Goal: Task Accomplishment & Management: Complete application form

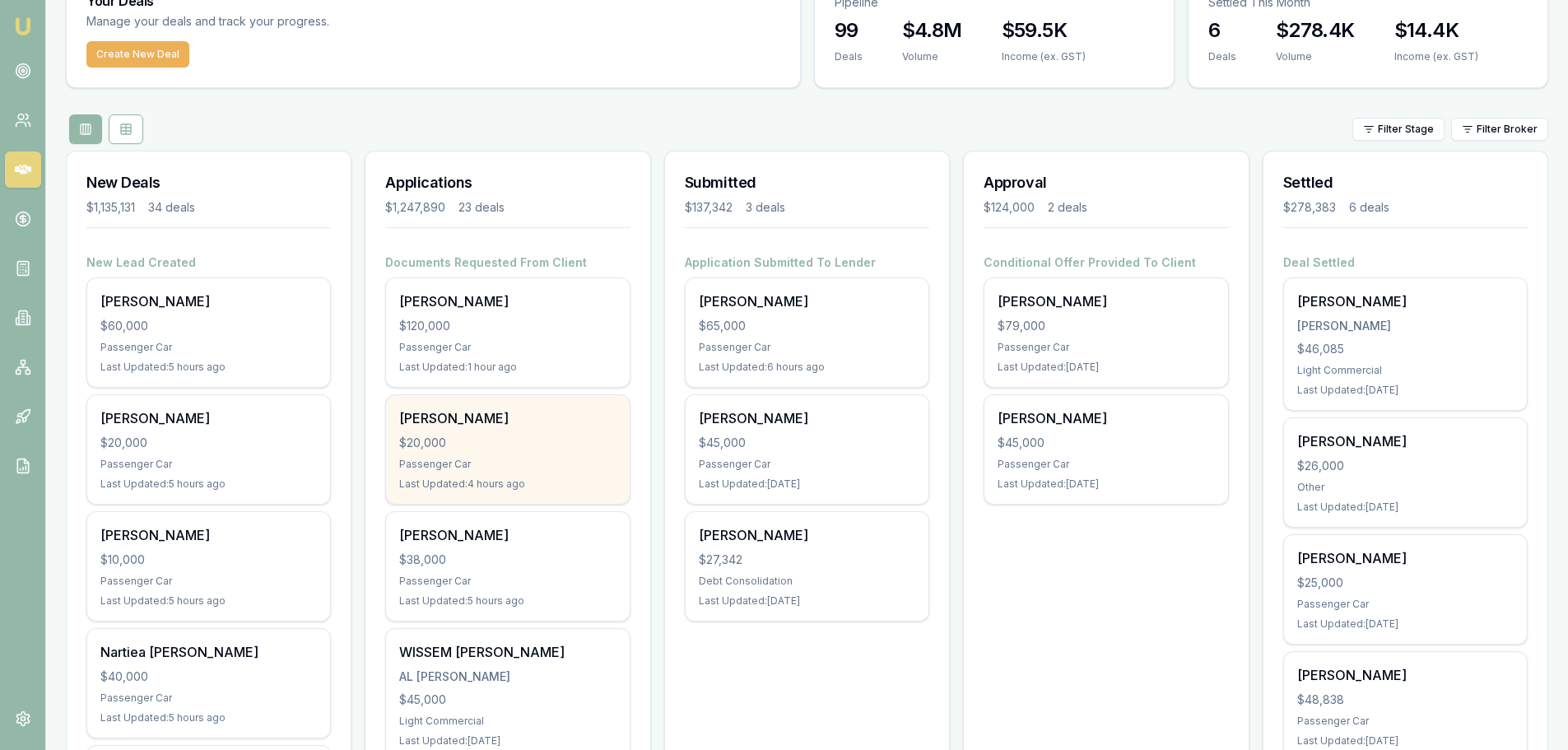
click at [541, 446] on div "$20,000" at bounding box center [507, 443] width 217 height 17
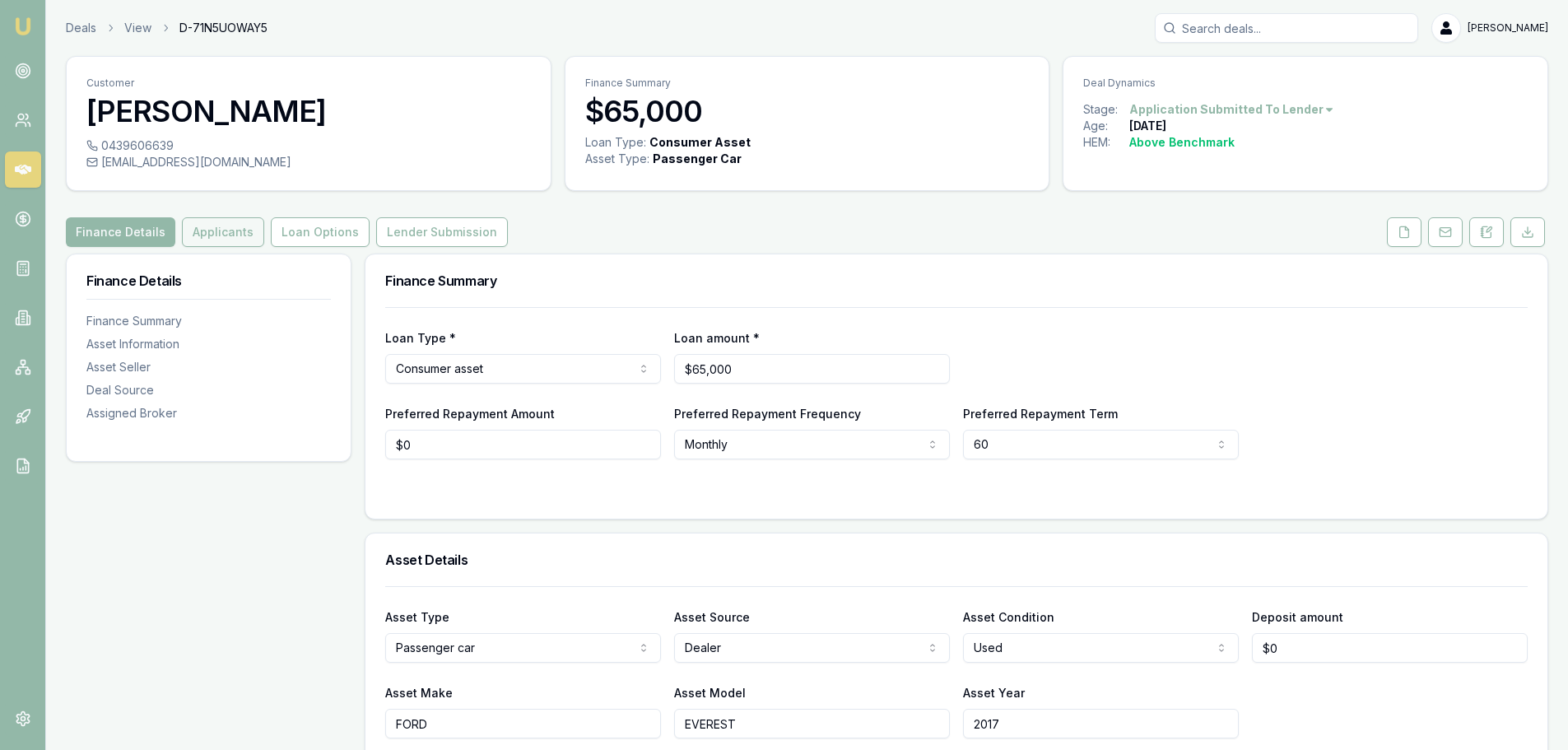
click at [209, 236] on button "Applicants" at bounding box center [223, 233] width 83 height 30
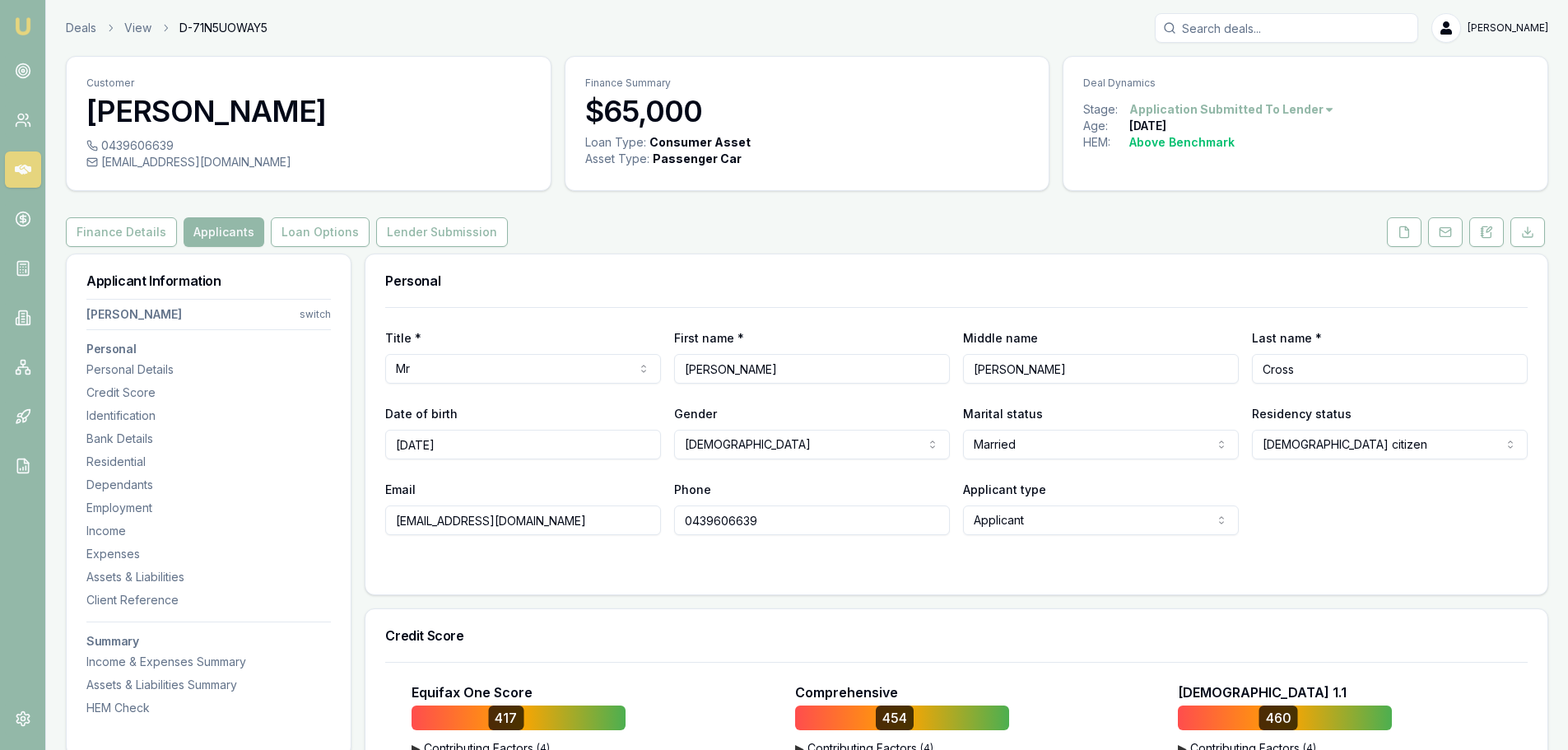
scroll to position [329, 0]
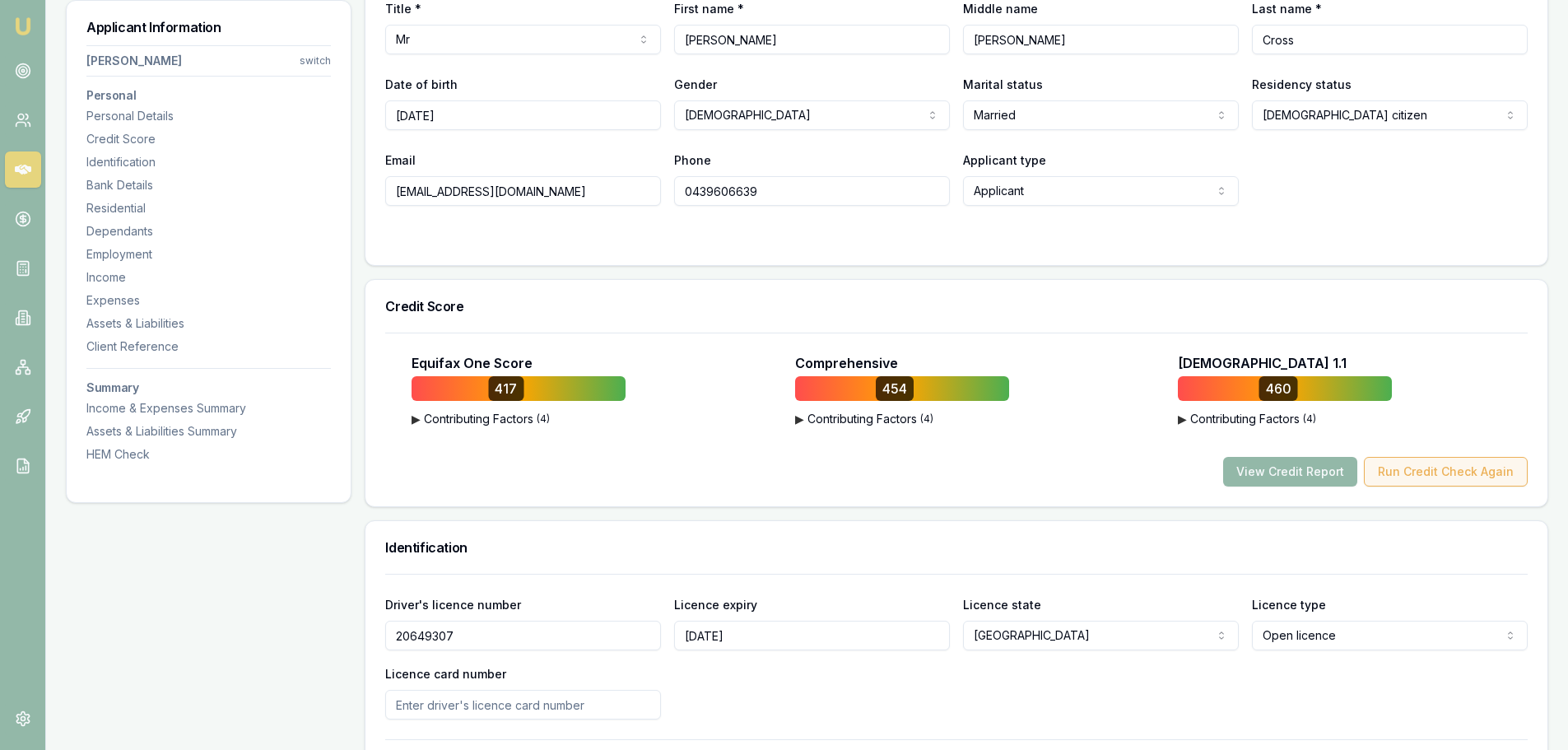
click at [1440, 475] on button "Run Credit Check Again" at bounding box center [1446, 472] width 164 height 30
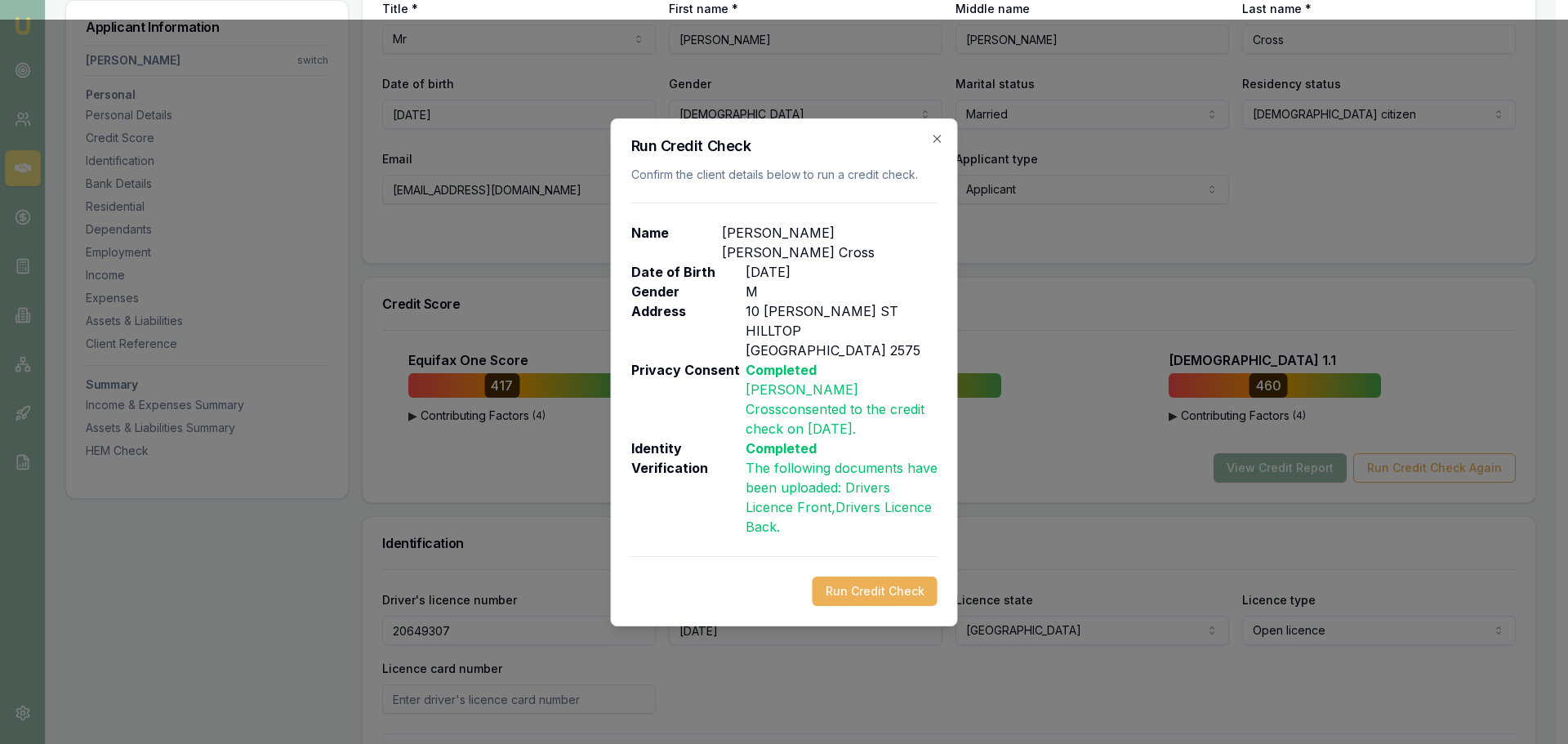
click at [917, 544] on div "Run Credit Check Confirm the client details below to run a credit check. Name J…" at bounding box center [784, 372] width 347 height 508
click at [915, 576] on button "Run Credit Check" at bounding box center [874, 591] width 125 height 29
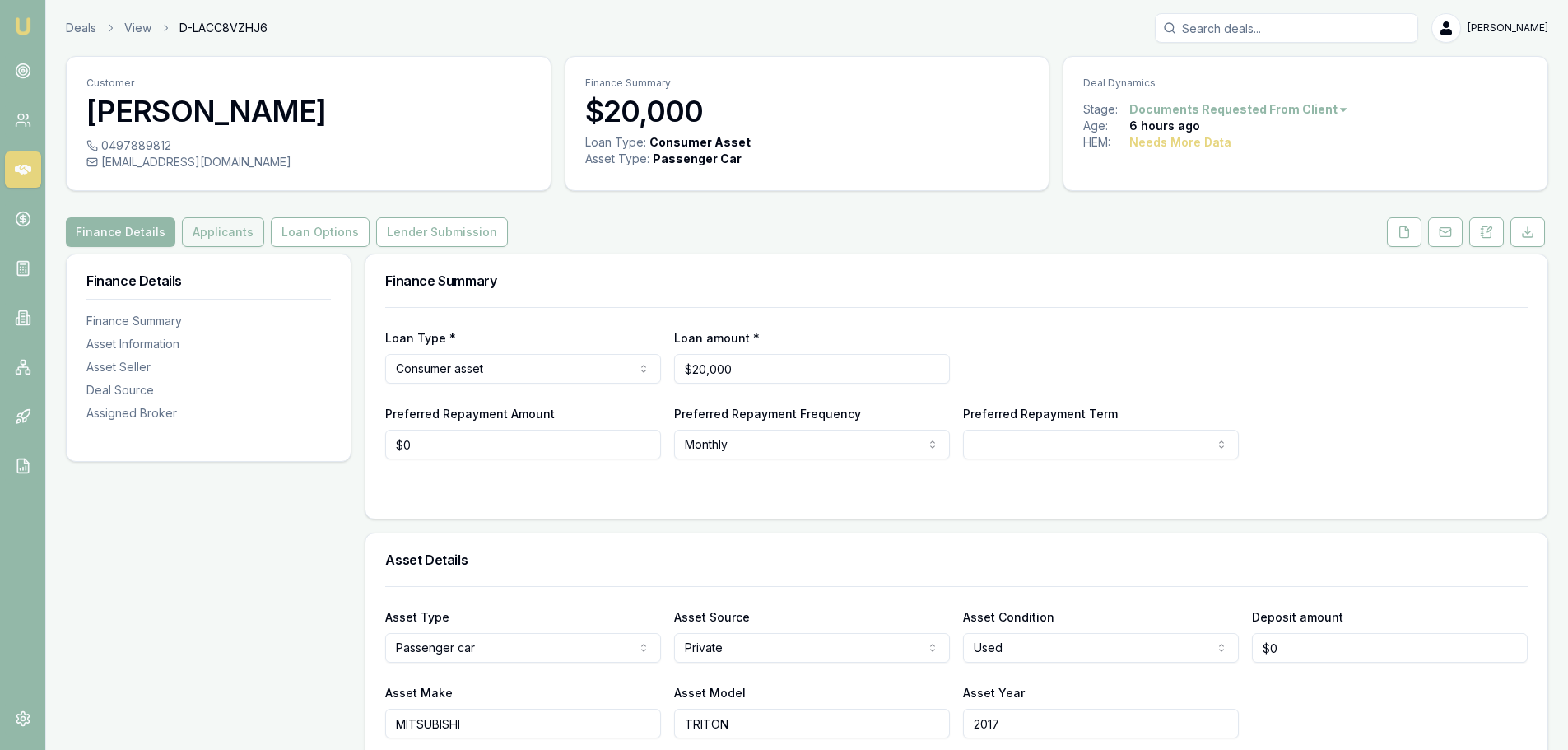
click at [221, 226] on button "Applicants" at bounding box center [223, 233] width 83 height 30
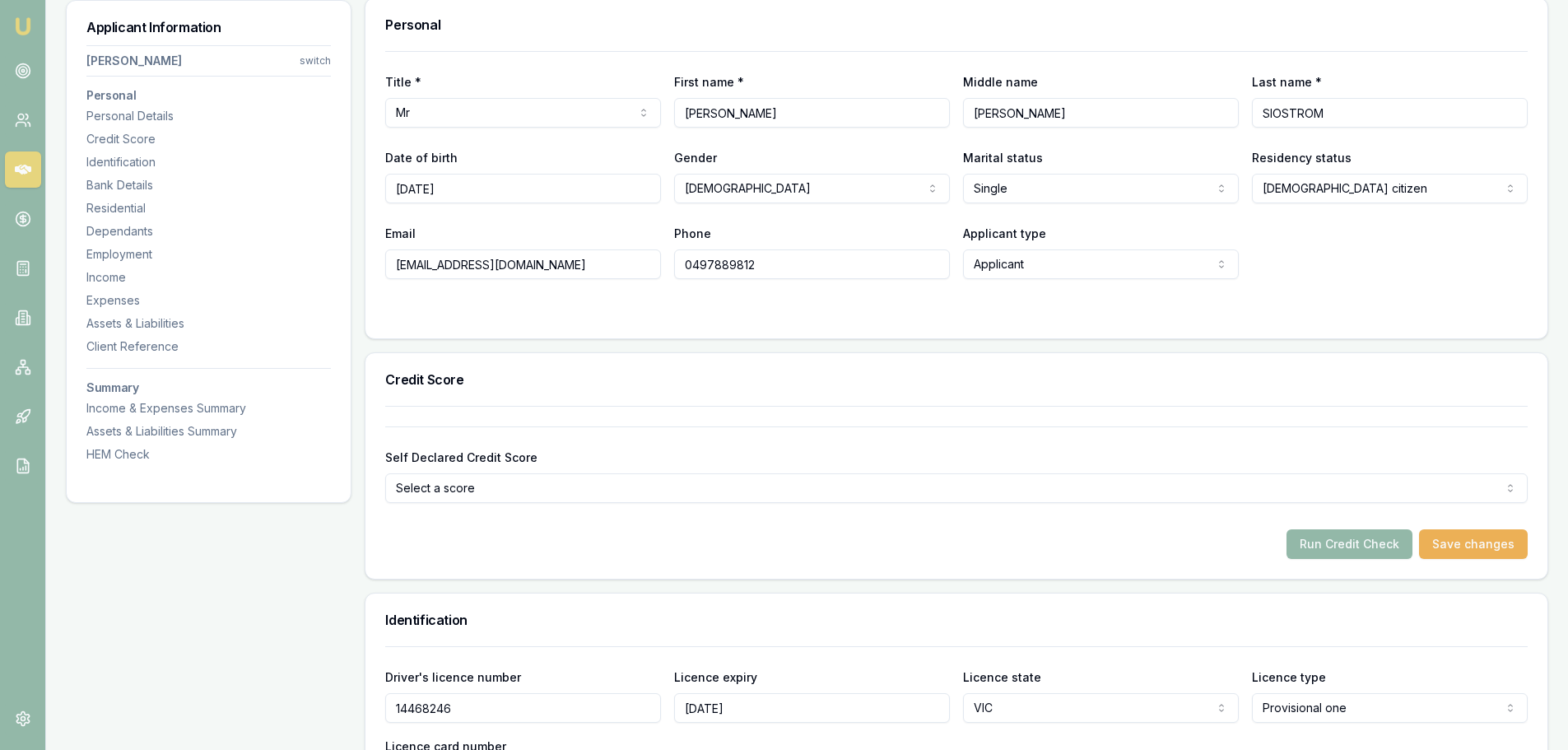
scroll to position [412, 0]
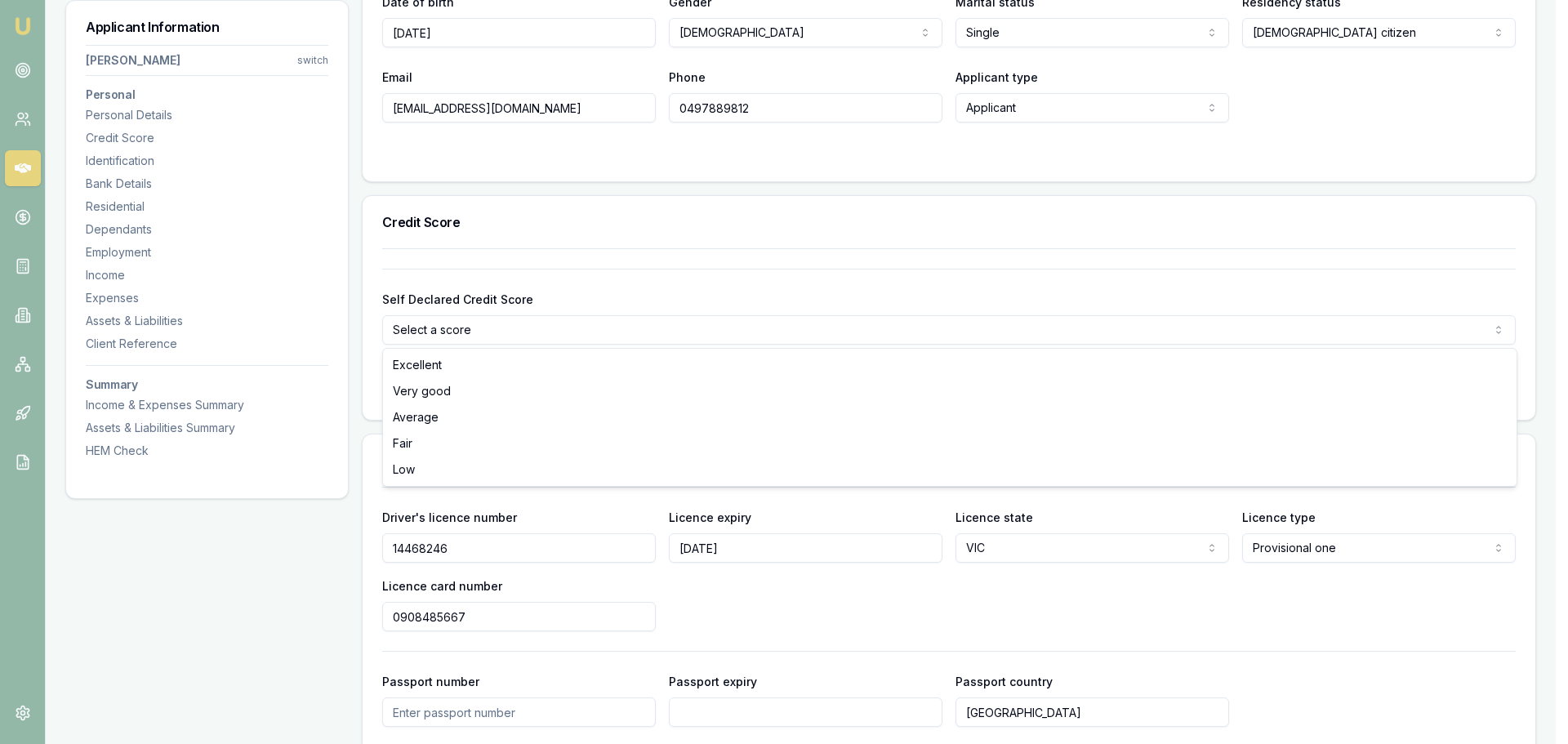
select select "AVERAGE"
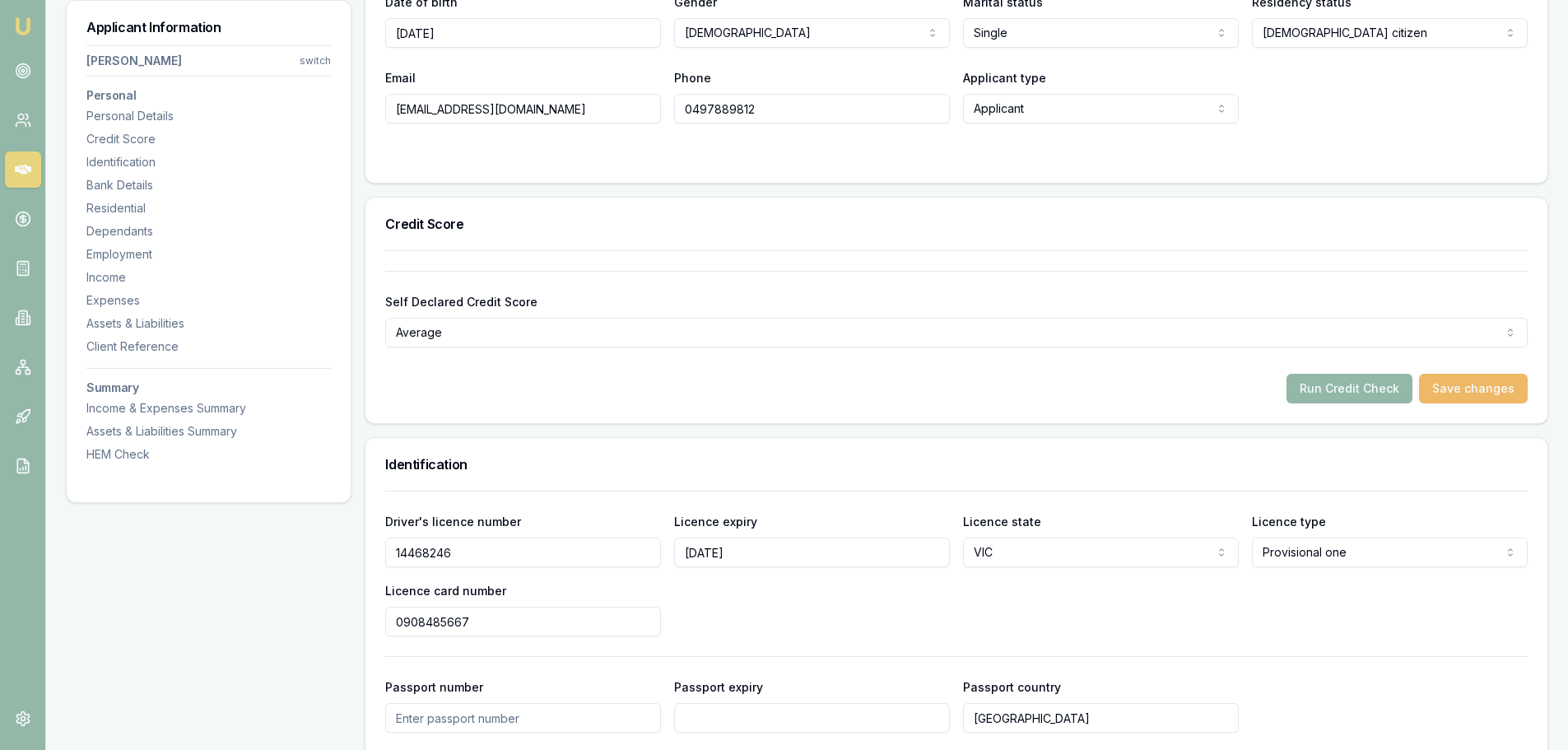
click at [1455, 387] on button "Save changes" at bounding box center [1473, 389] width 109 height 30
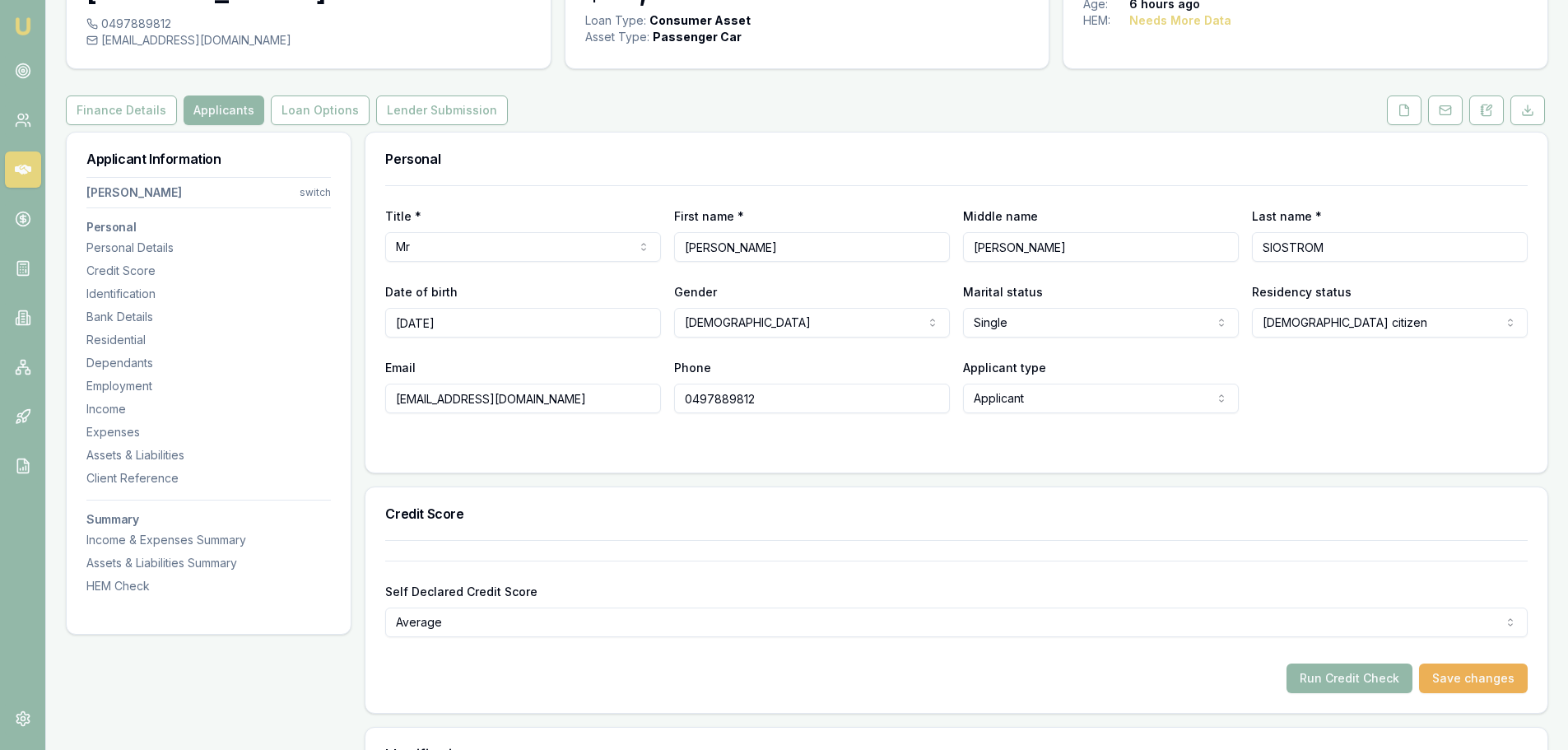
scroll to position [0, 0]
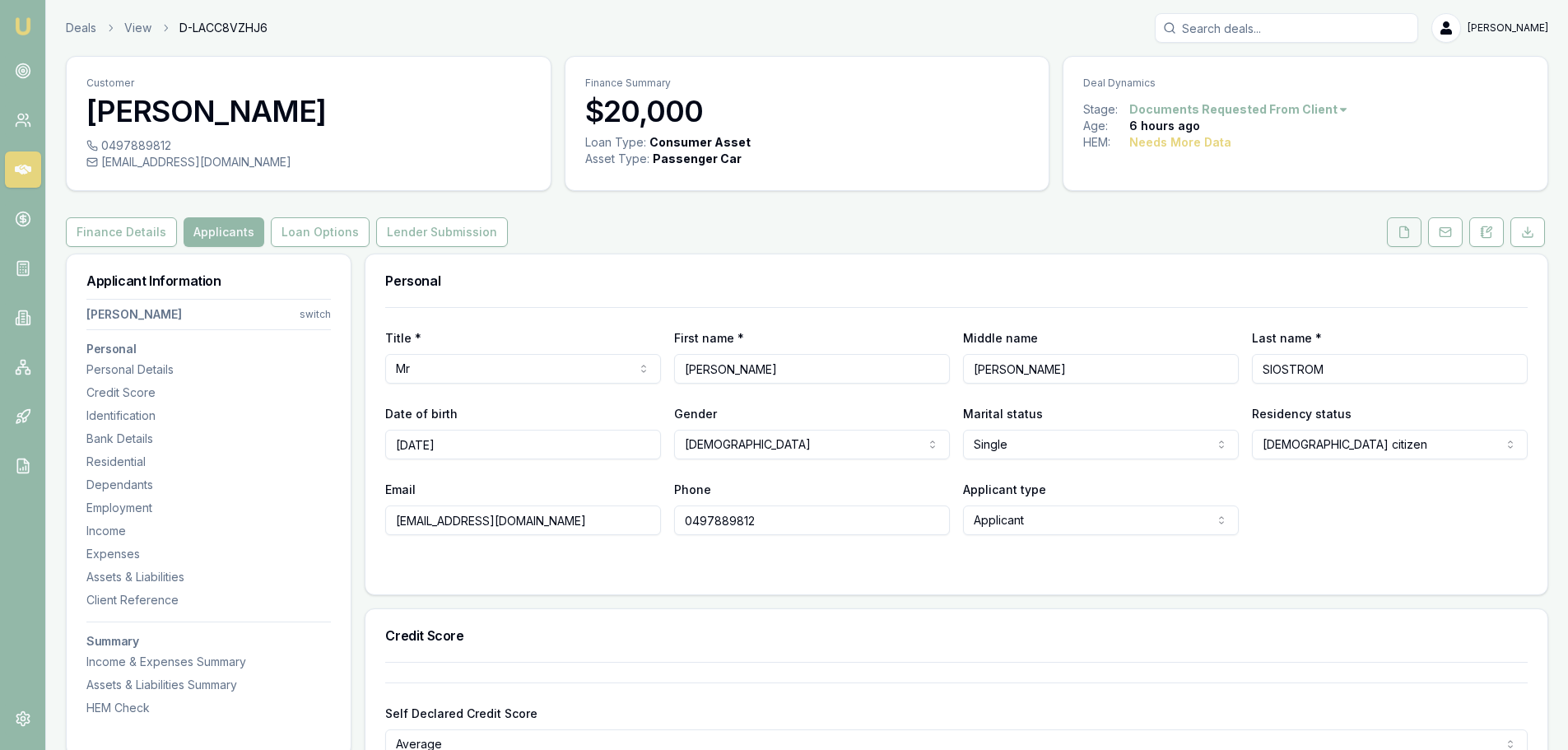
click at [1412, 236] on button at bounding box center [1405, 233] width 35 height 30
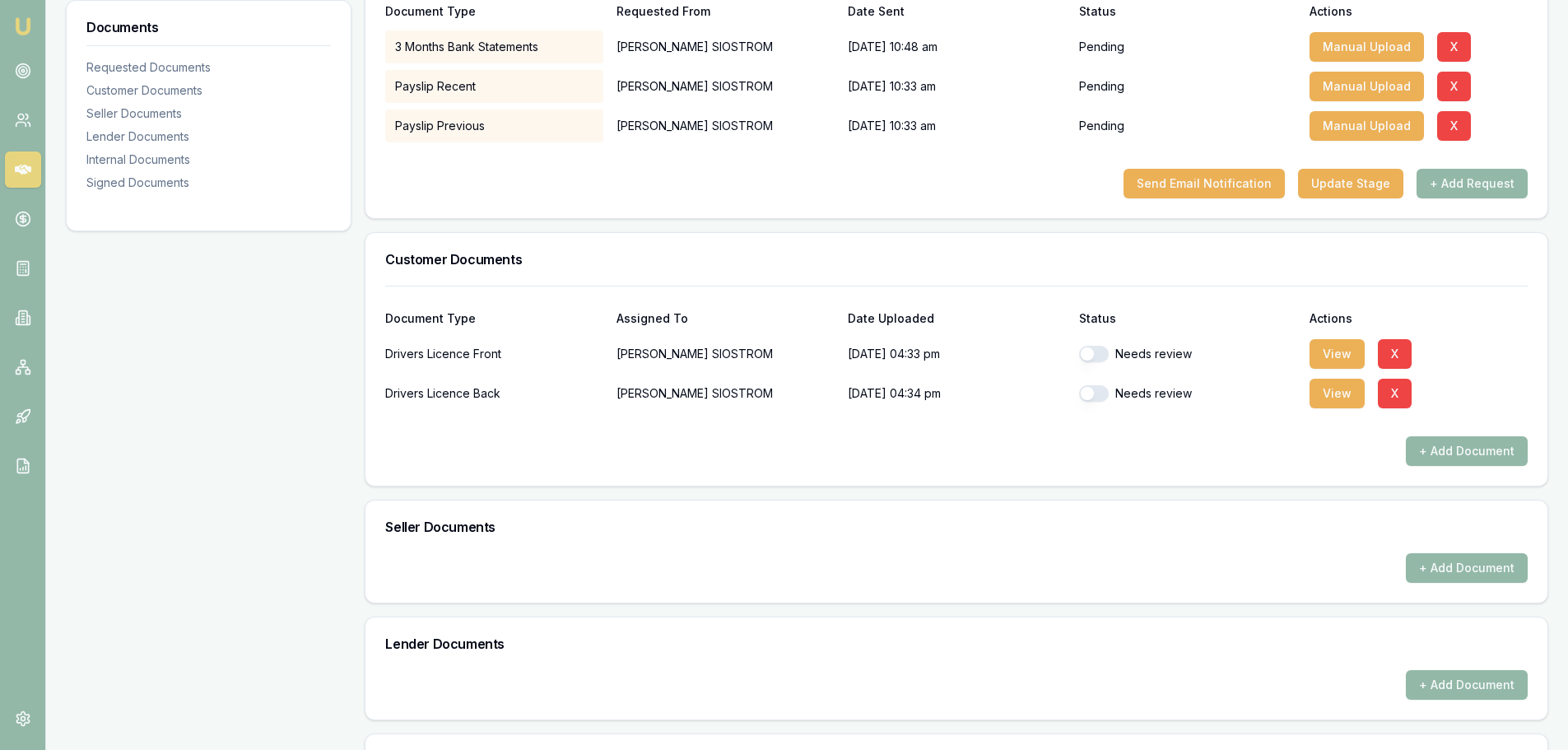
scroll to position [329, 0]
click at [1099, 357] on button "button" at bounding box center [1094, 353] width 30 height 17
checkbox input "true"
click at [1096, 397] on button "button" at bounding box center [1094, 392] width 30 height 17
checkbox input "true"
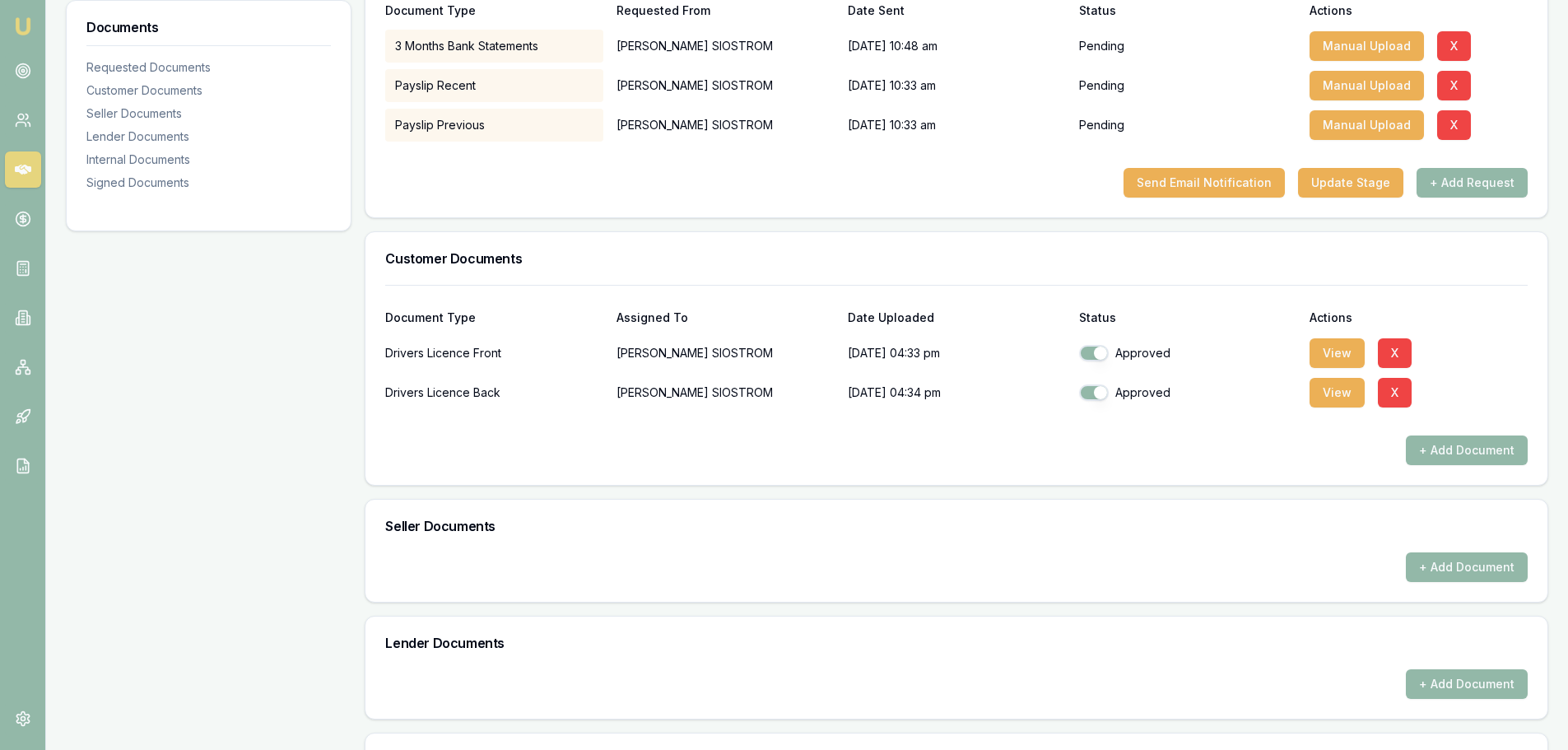
scroll to position [697, 0]
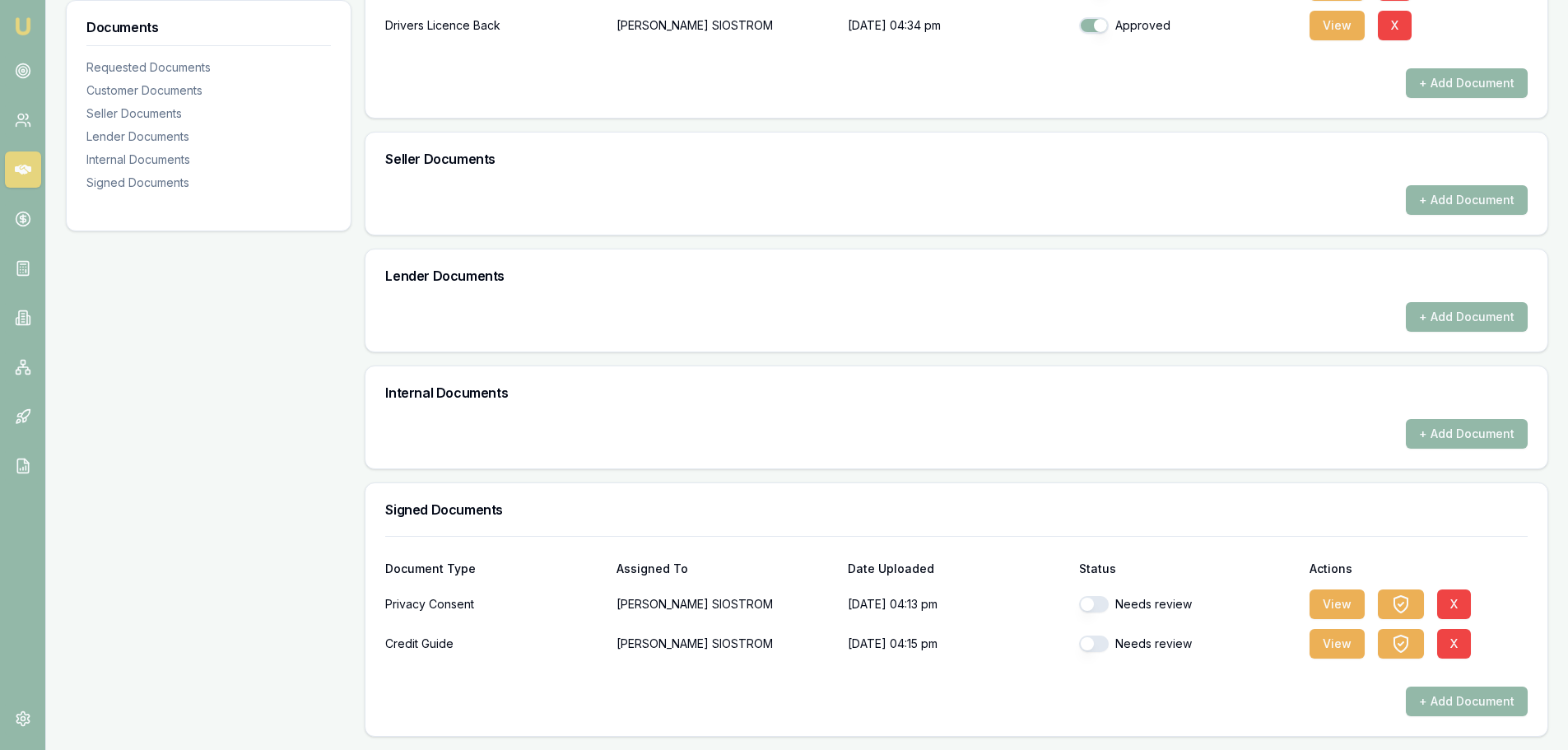
click at [1101, 606] on button "button" at bounding box center [1094, 604] width 30 height 17
checkbox input "false"
click at [1097, 643] on button "button" at bounding box center [1094, 644] width 30 height 17
checkbox input "false"
click at [1103, 605] on button "button" at bounding box center [1094, 604] width 30 height 17
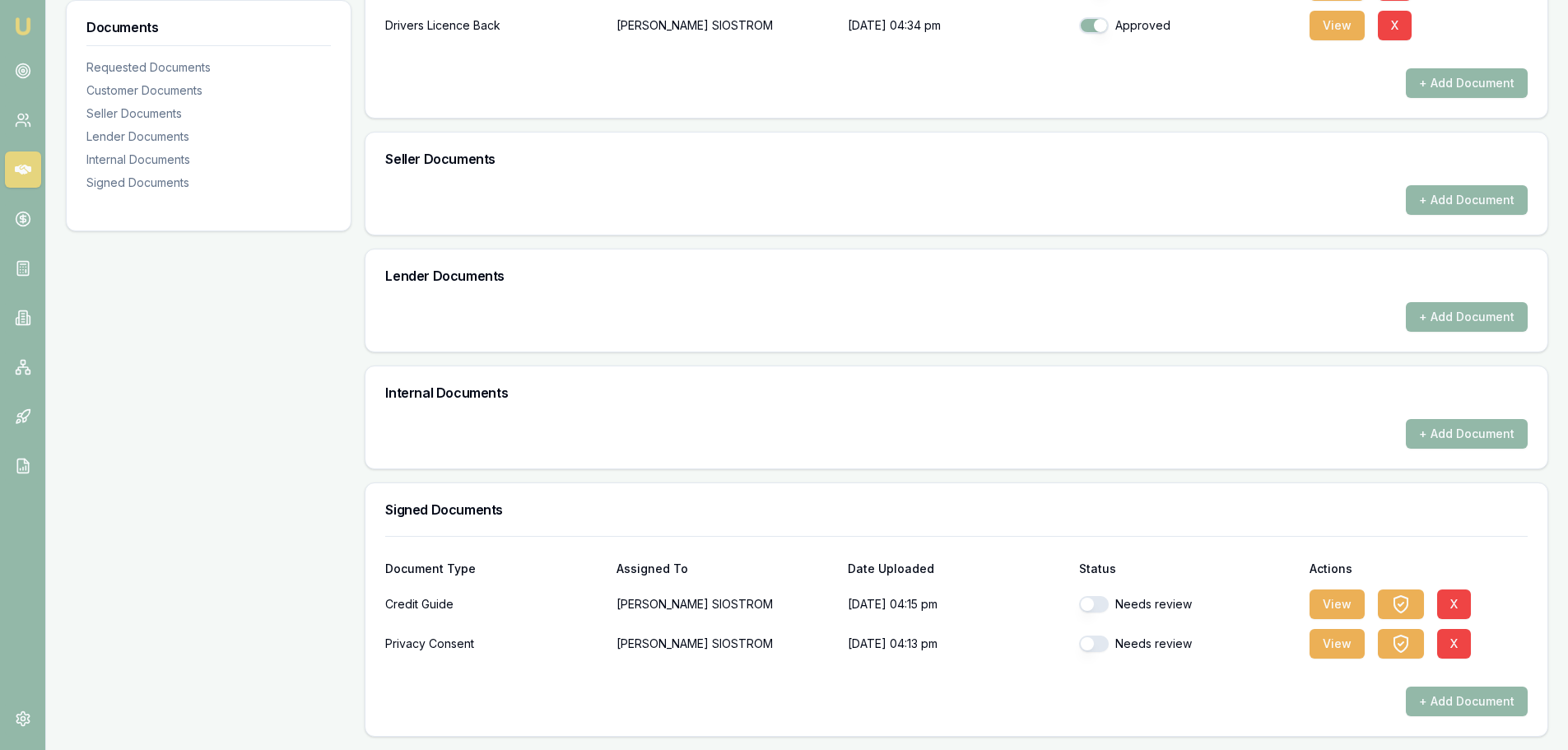
checkbox input "true"
click at [1102, 638] on button "button" at bounding box center [1094, 644] width 30 height 17
checkbox input "true"
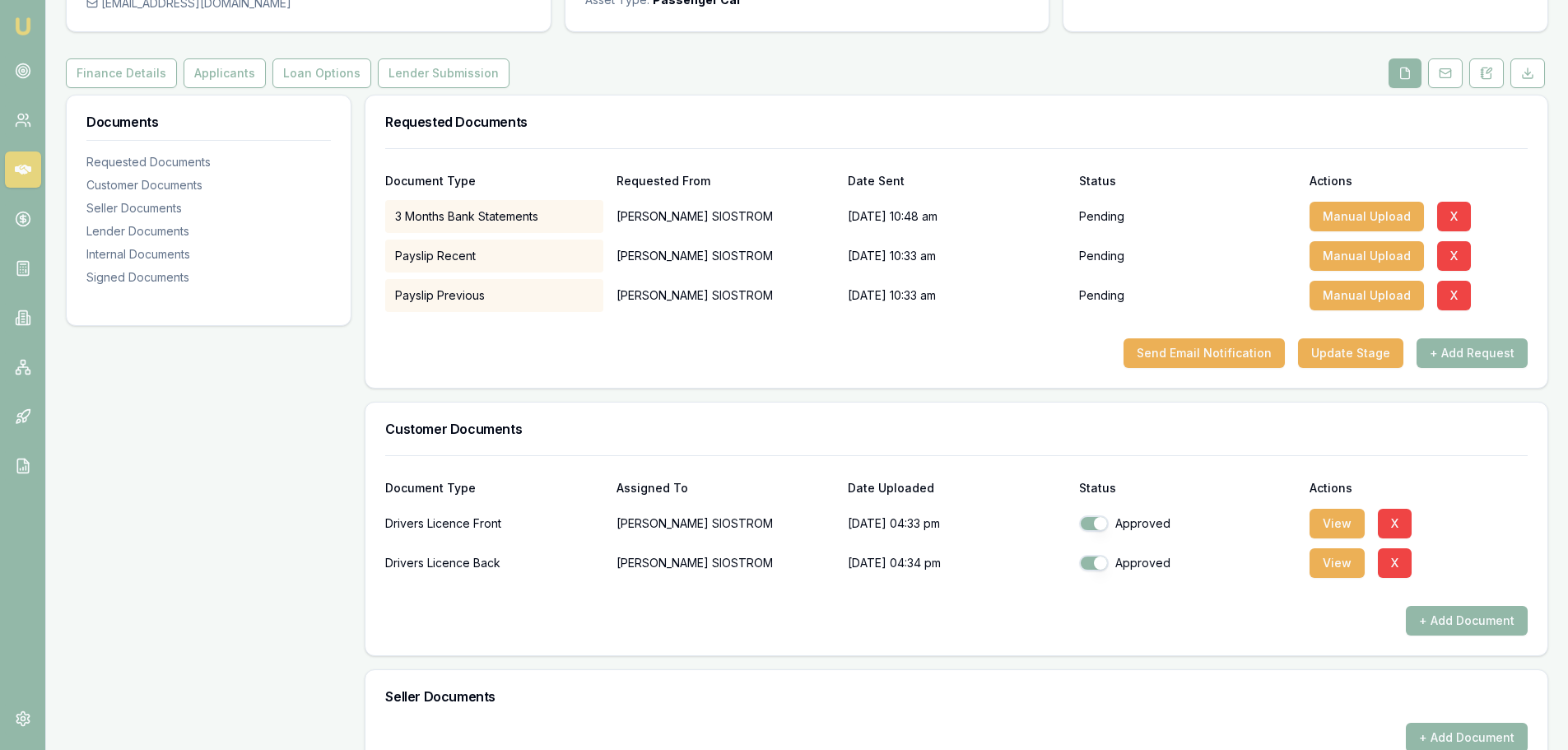
scroll to position [0, 0]
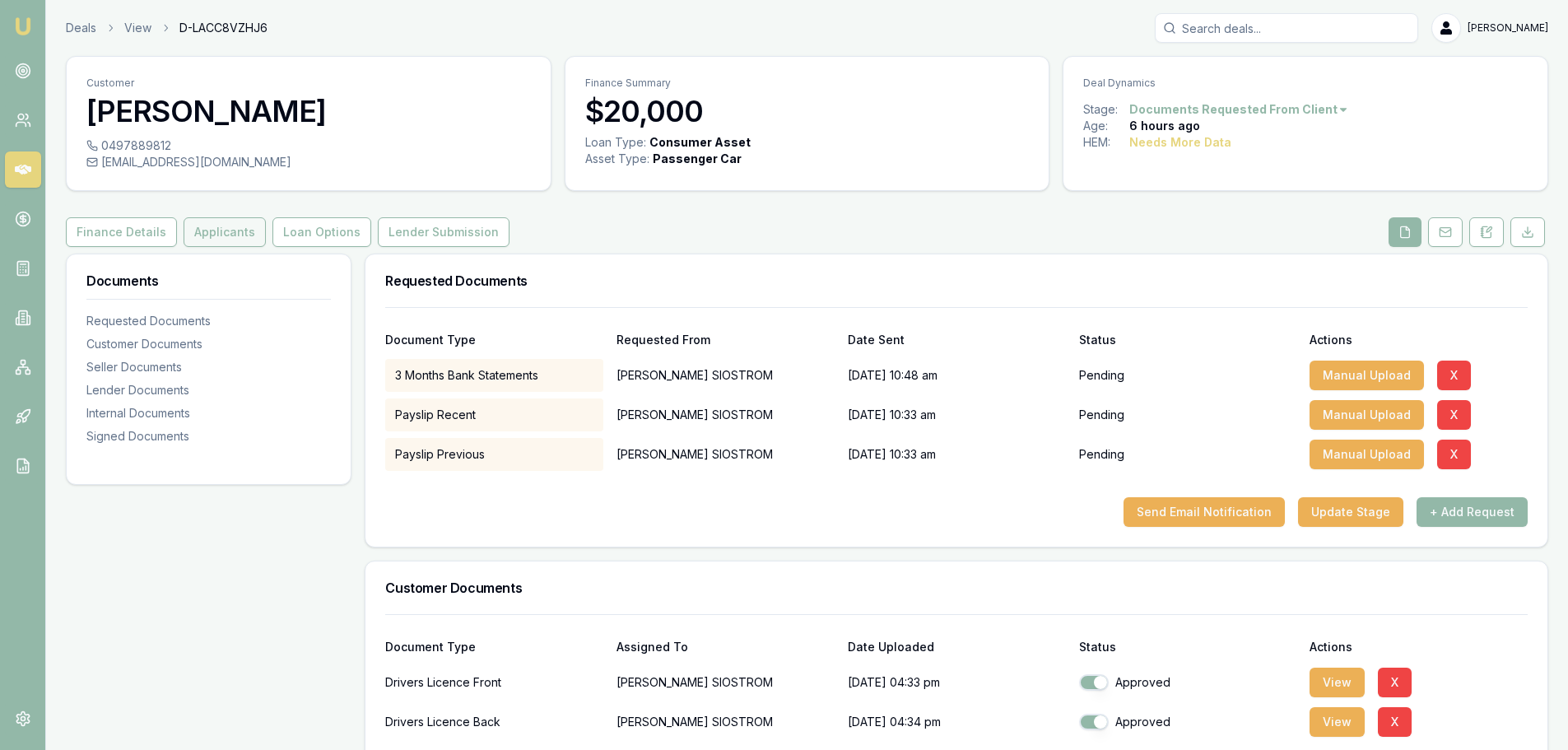
click at [238, 233] on button "Applicants" at bounding box center [225, 233] width 83 height 30
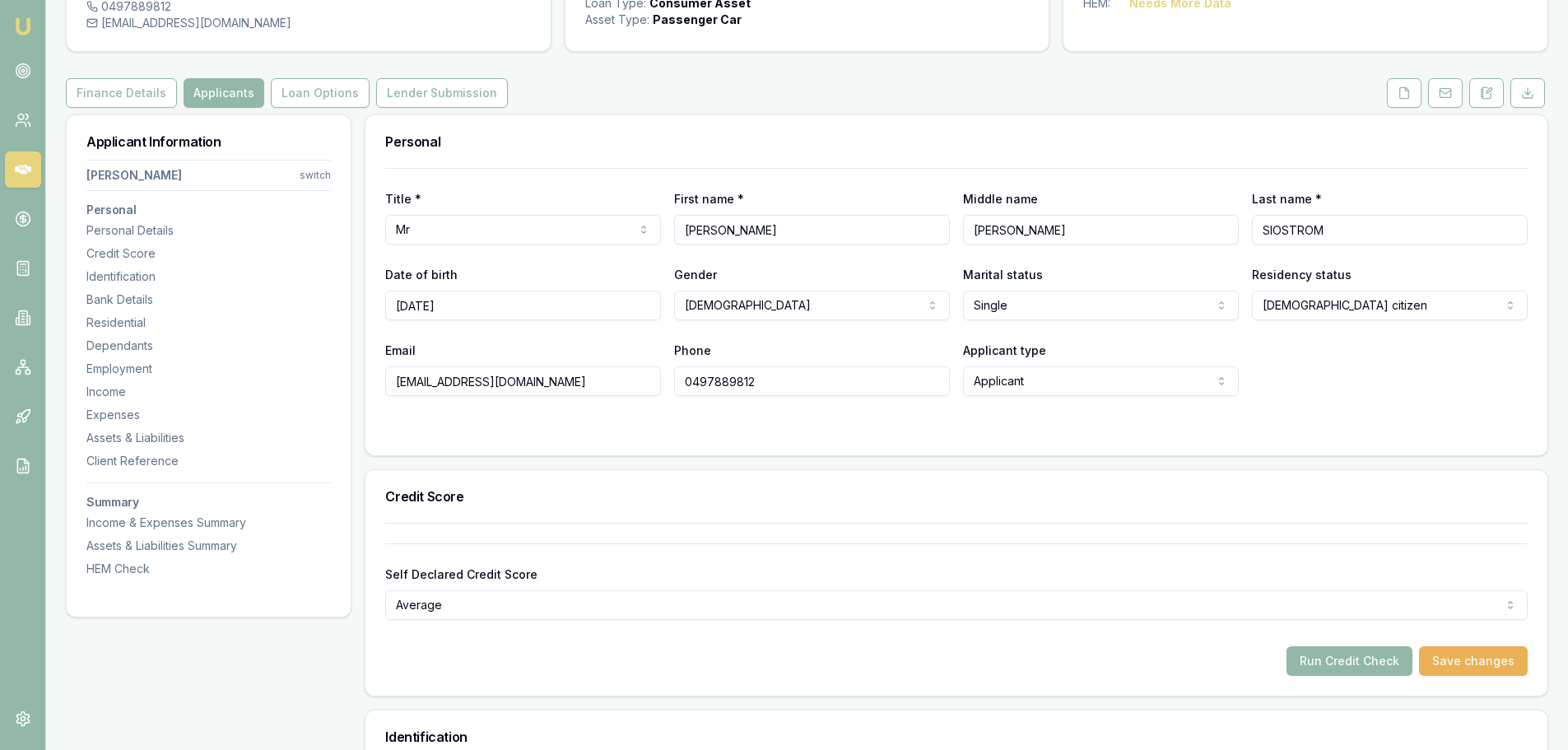
scroll to position [494, 0]
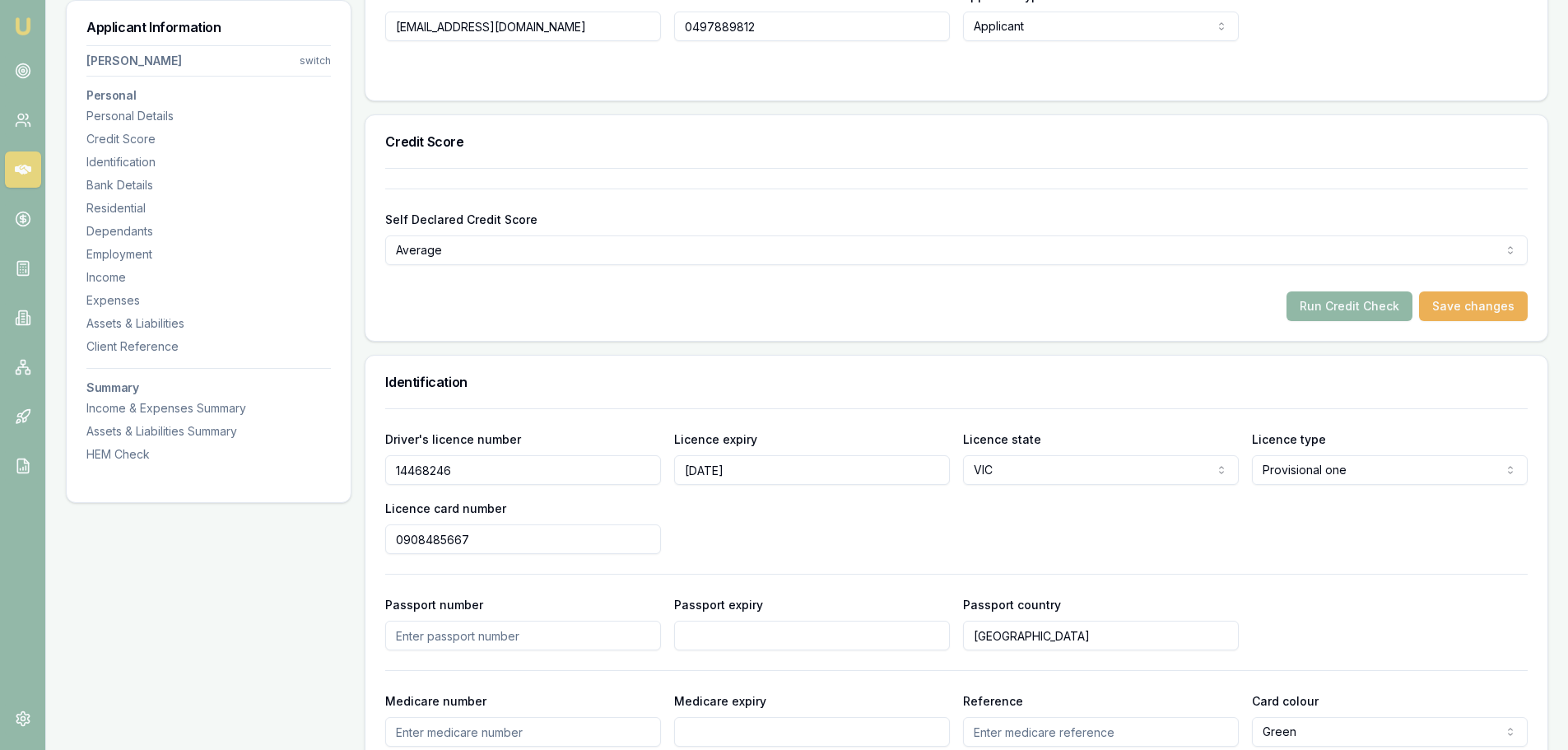
click at [1332, 298] on button "Run Credit Check" at bounding box center [1349, 307] width 126 height 30
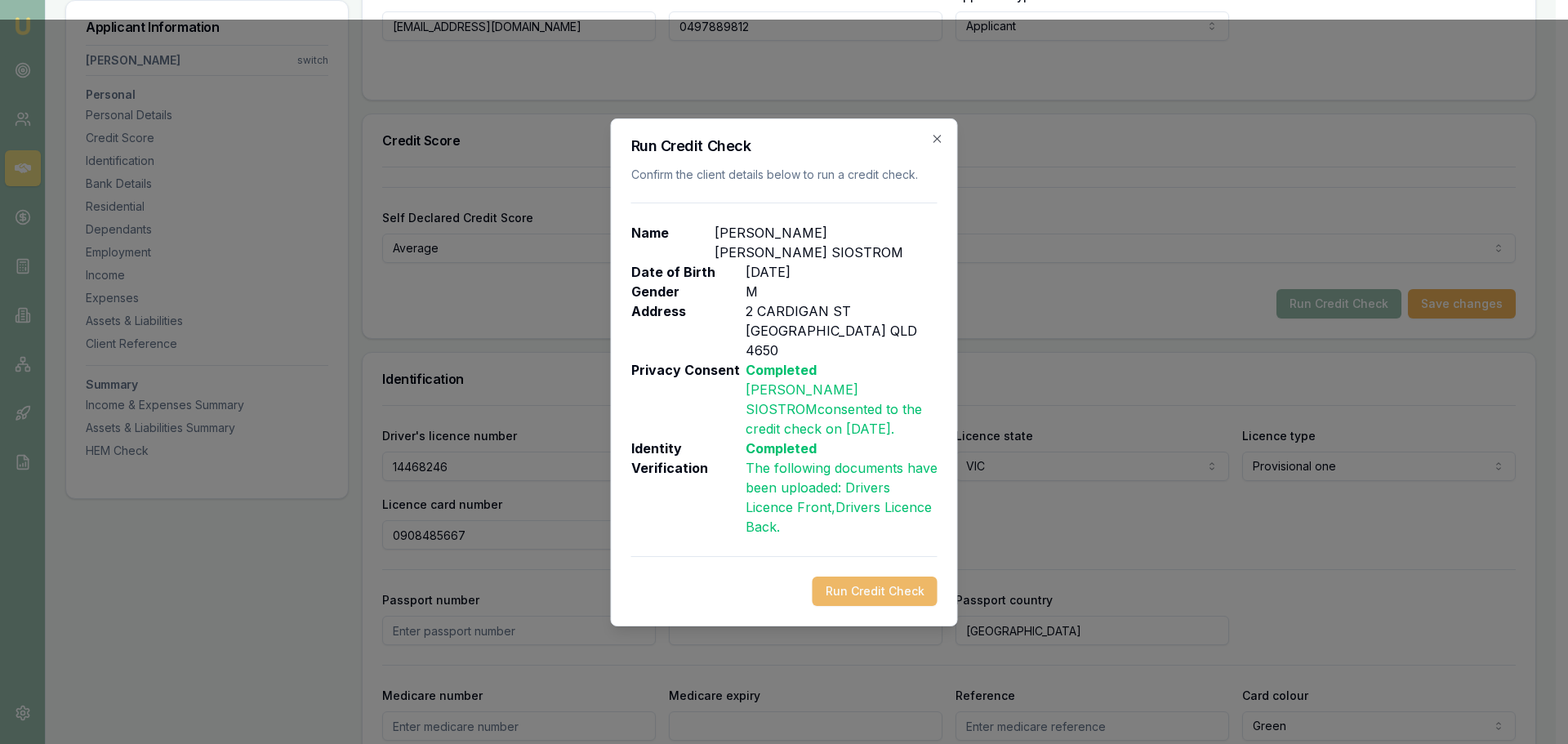
click at [905, 576] on button "Run Credit Check" at bounding box center [874, 591] width 125 height 29
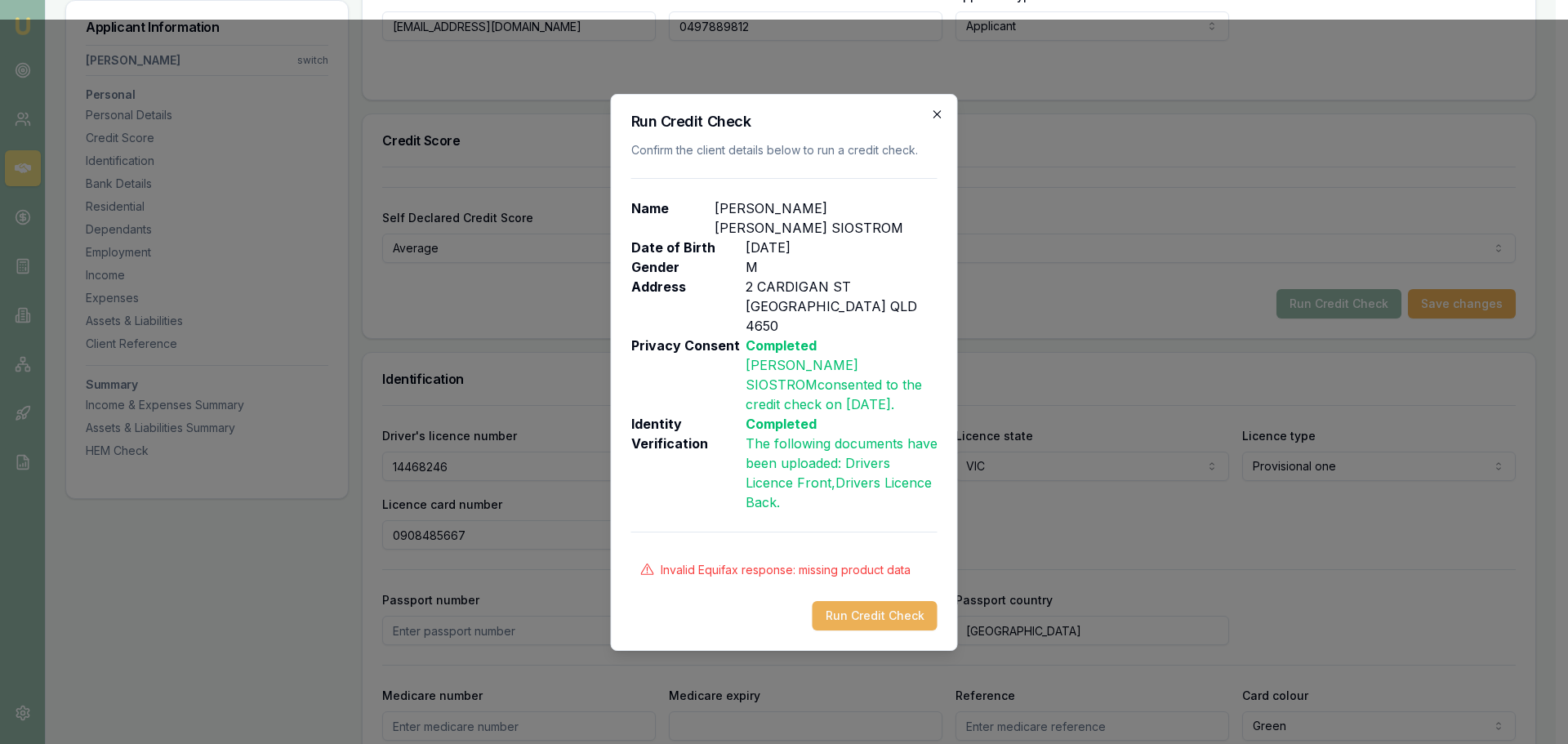
click at [935, 118] on icon "button" at bounding box center [936, 114] width 8 height 8
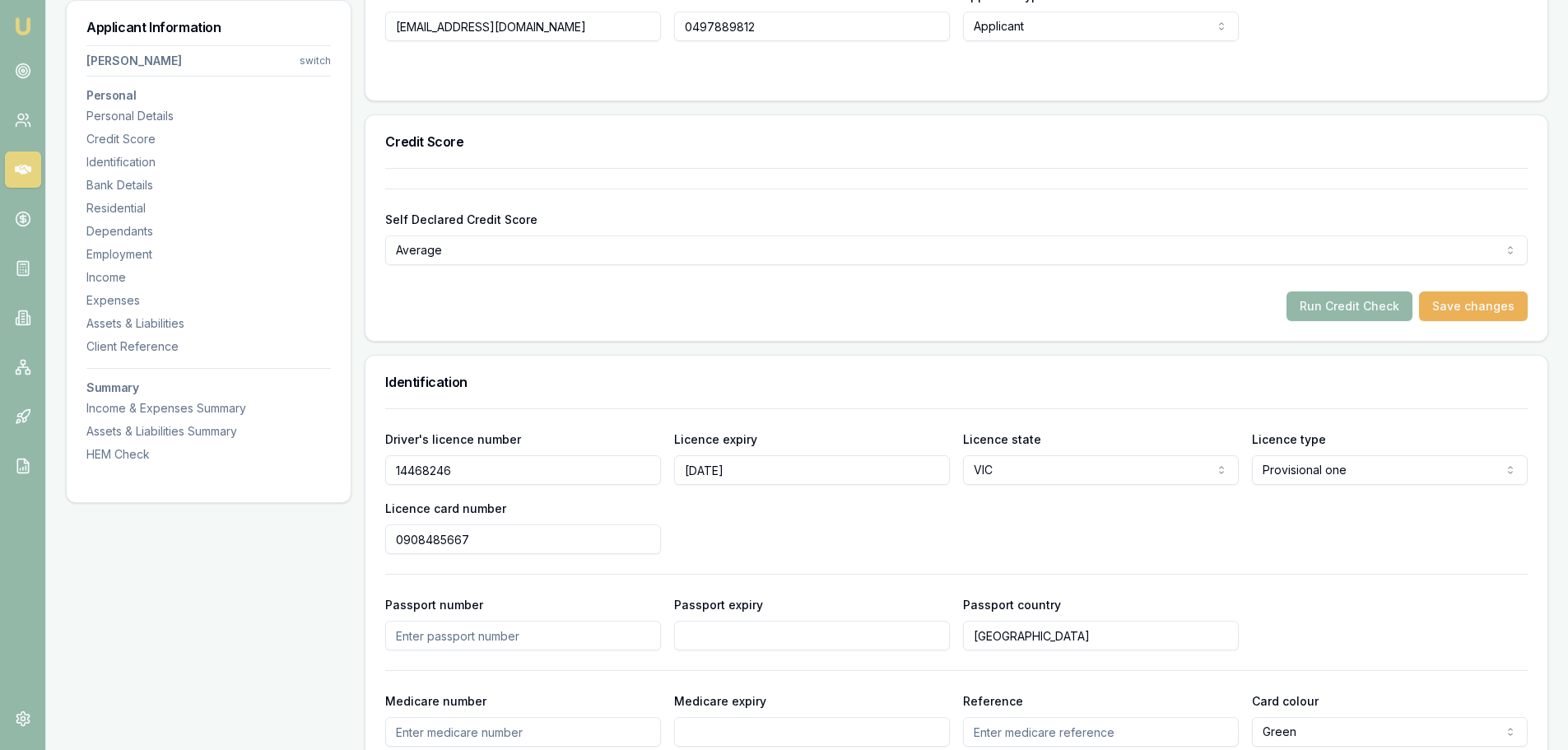
click at [1003, 321] on div "Run Credit Check Save changes" at bounding box center [956, 307] width 1143 height 30
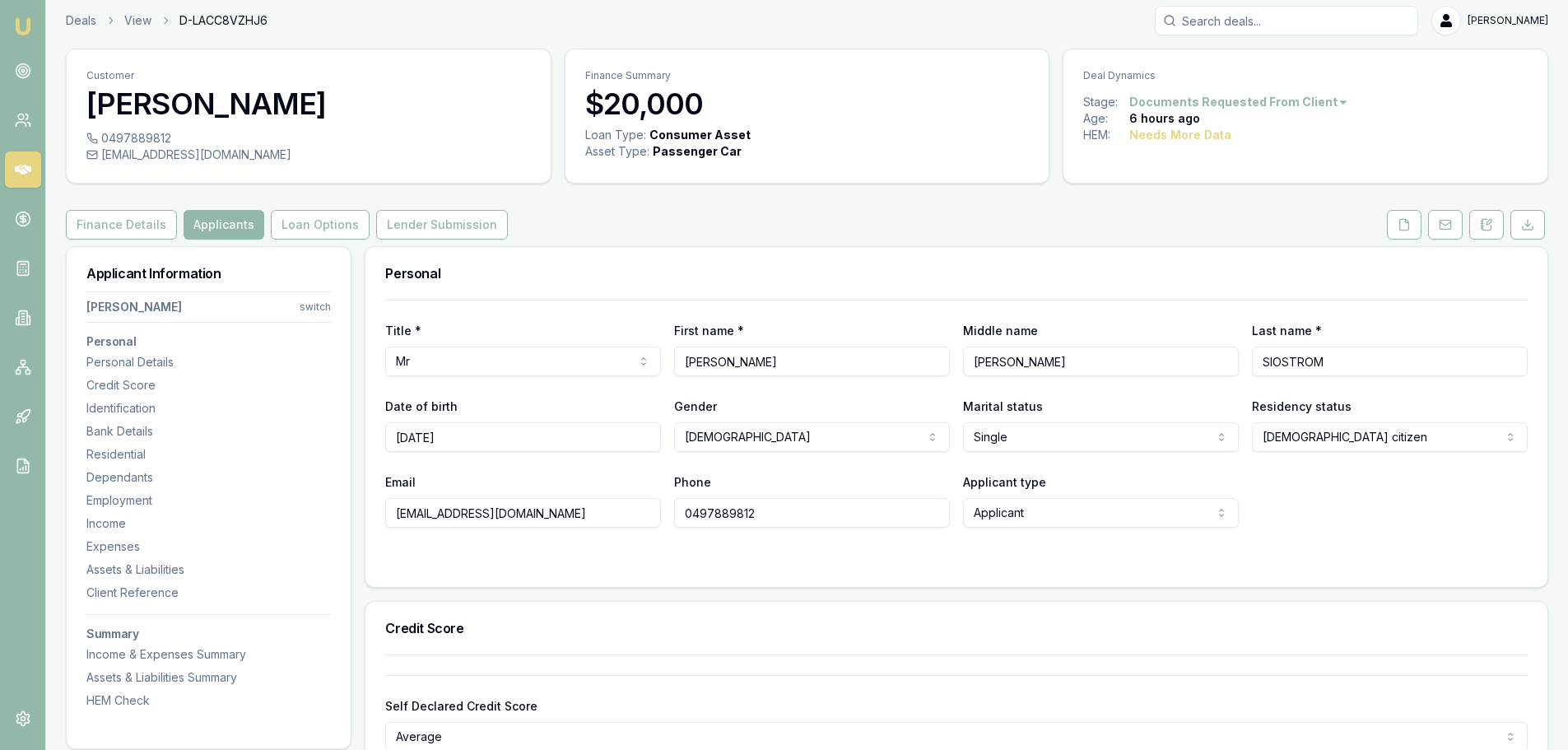
scroll to position [0, 0]
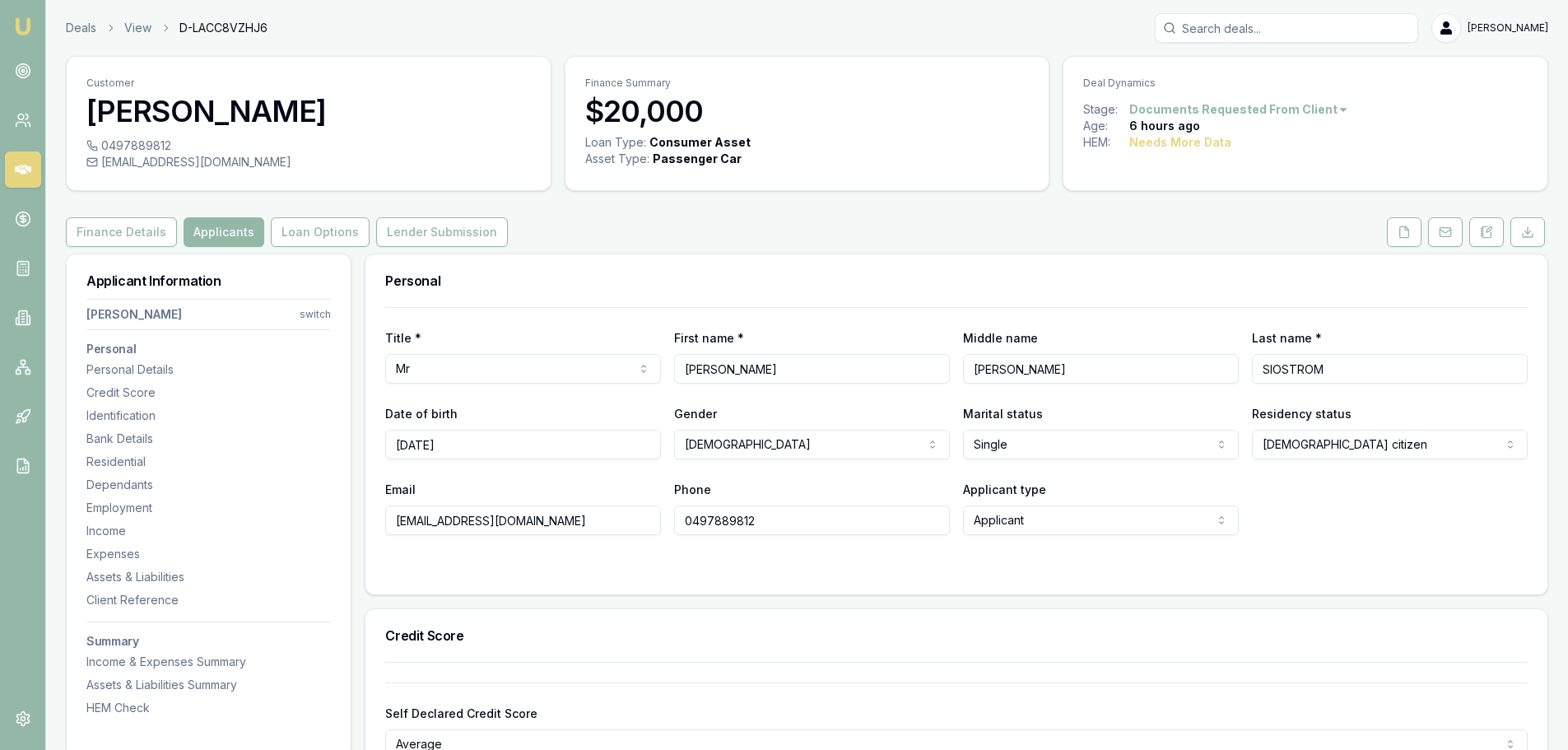
click at [986, 235] on div "Finance Details Applicants Loan Options Lender Submission" at bounding box center [808, 233] width 1483 height 30
click at [133, 227] on button "Finance Details" at bounding box center [122, 233] width 112 height 30
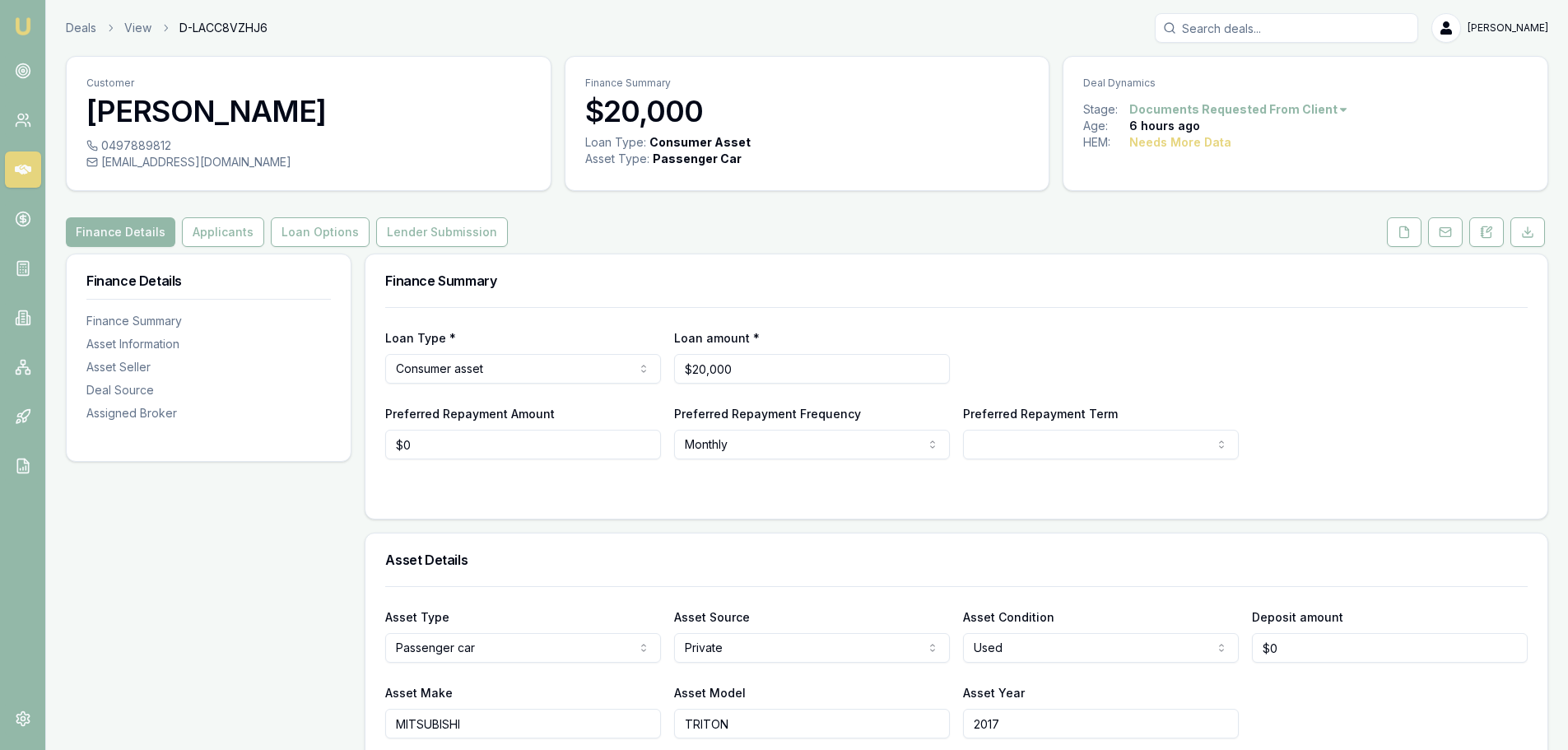
click at [810, 232] on div "Finance Details Applicants Loan Options Lender Submission" at bounding box center [808, 233] width 1483 height 30
click at [644, 223] on div "Finance Details Applicants Loan Options Lender Submission" at bounding box center [808, 233] width 1483 height 30
click at [227, 228] on button "Applicants" at bounding box center [223, 233] width 83 height 30
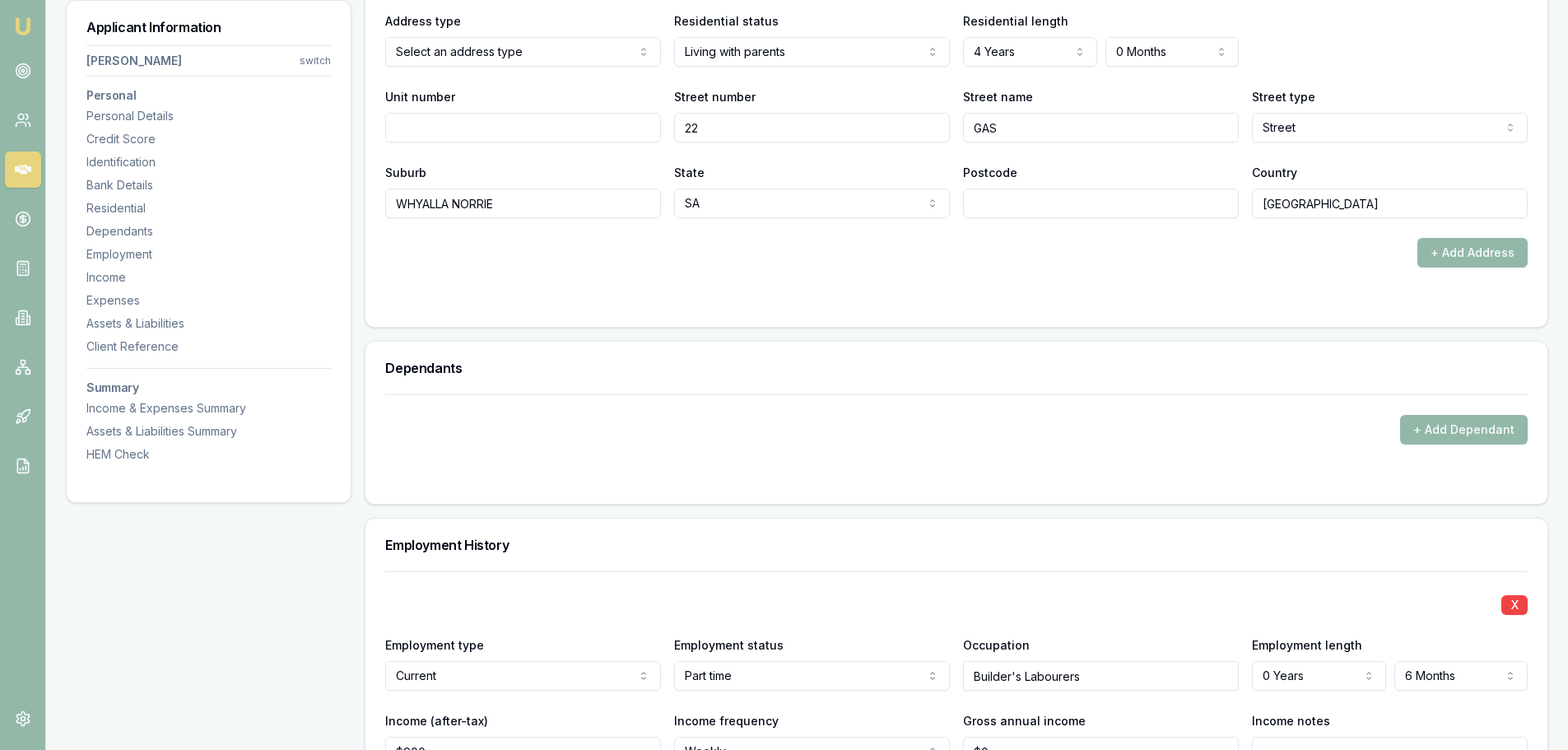
scroll to position [2140, 0]
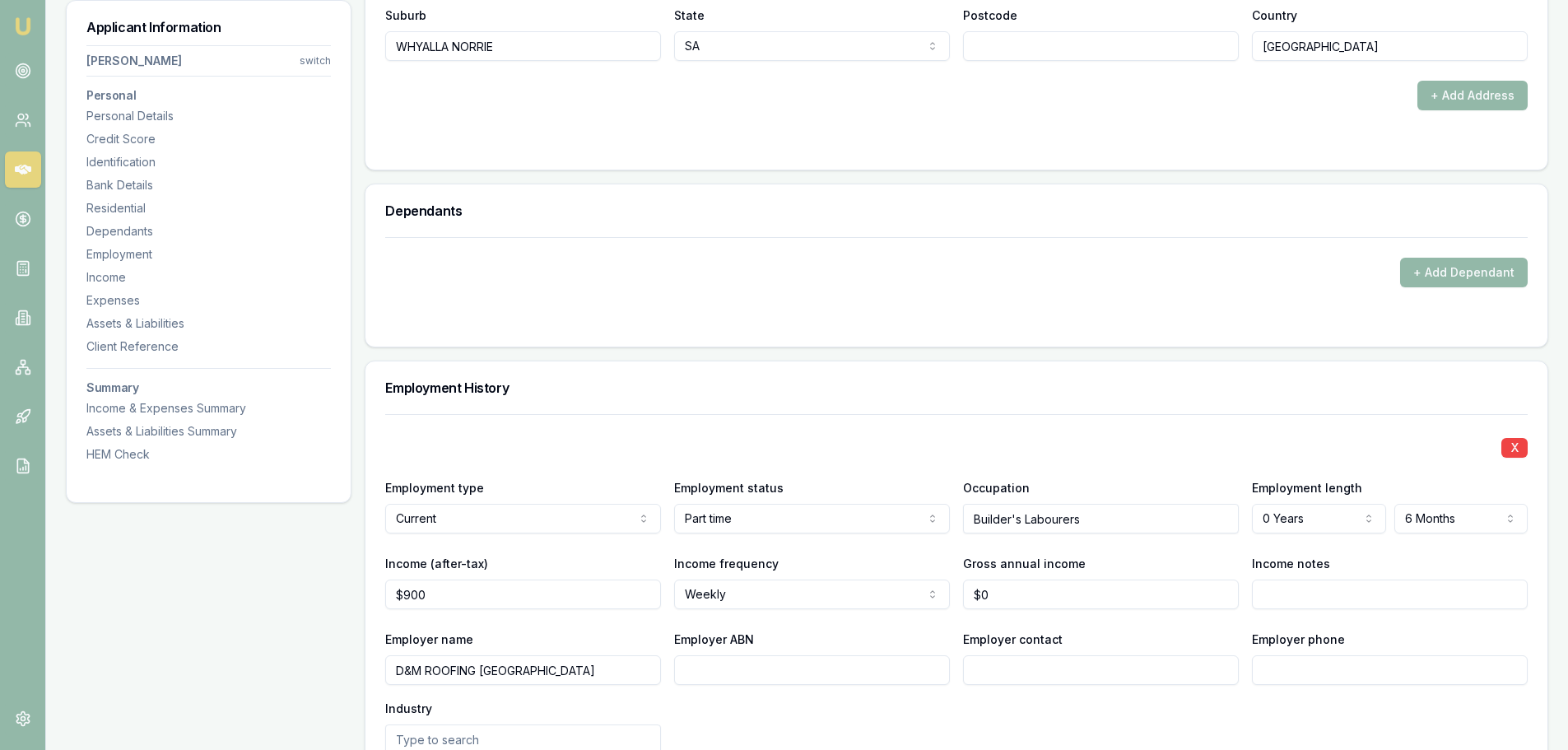
click at [996, 421] on div "X Employment type Current Current Previous Employment status Part time Full tim…" at bounding box center [956, 659] width 1143 height 491
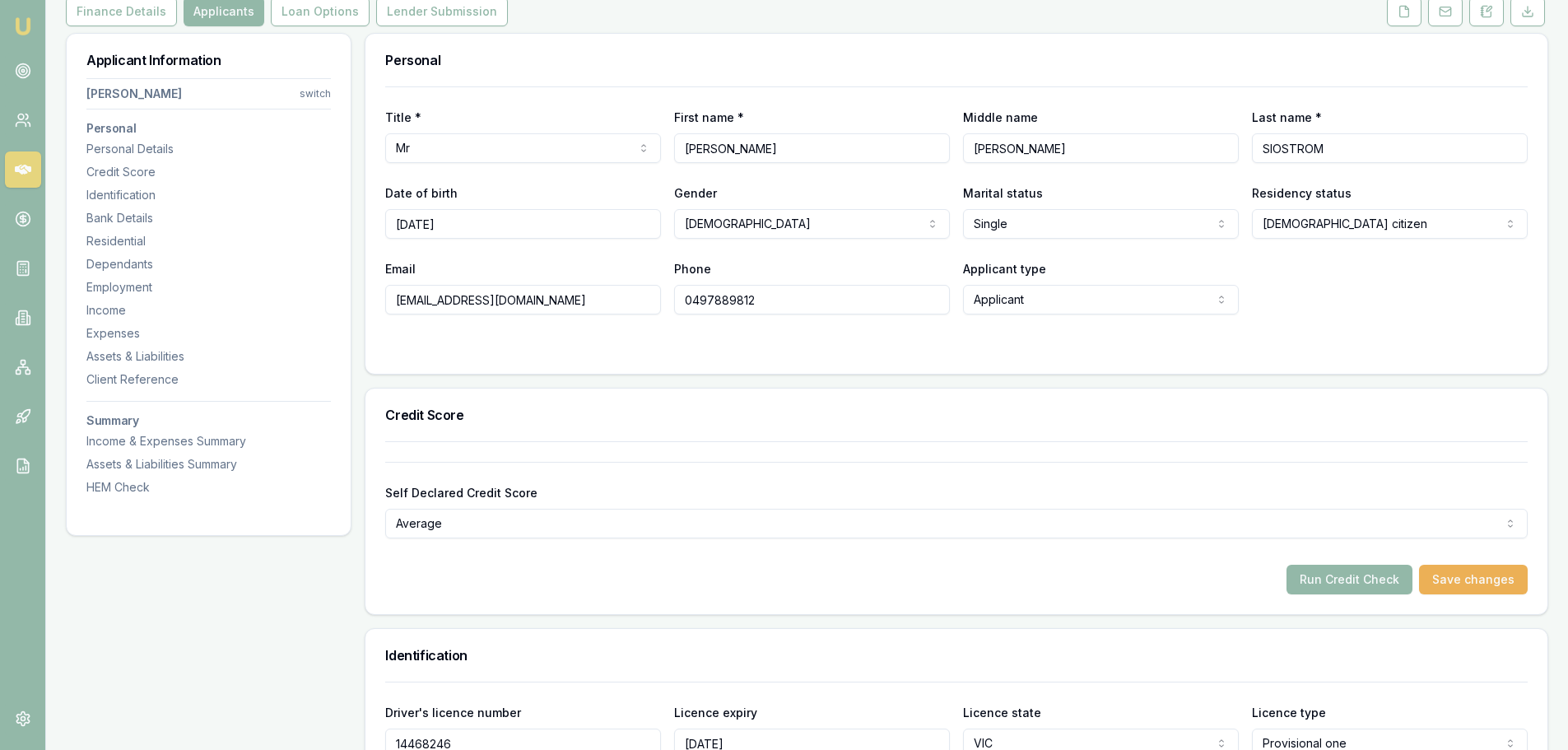
scroll to position [0, 0]
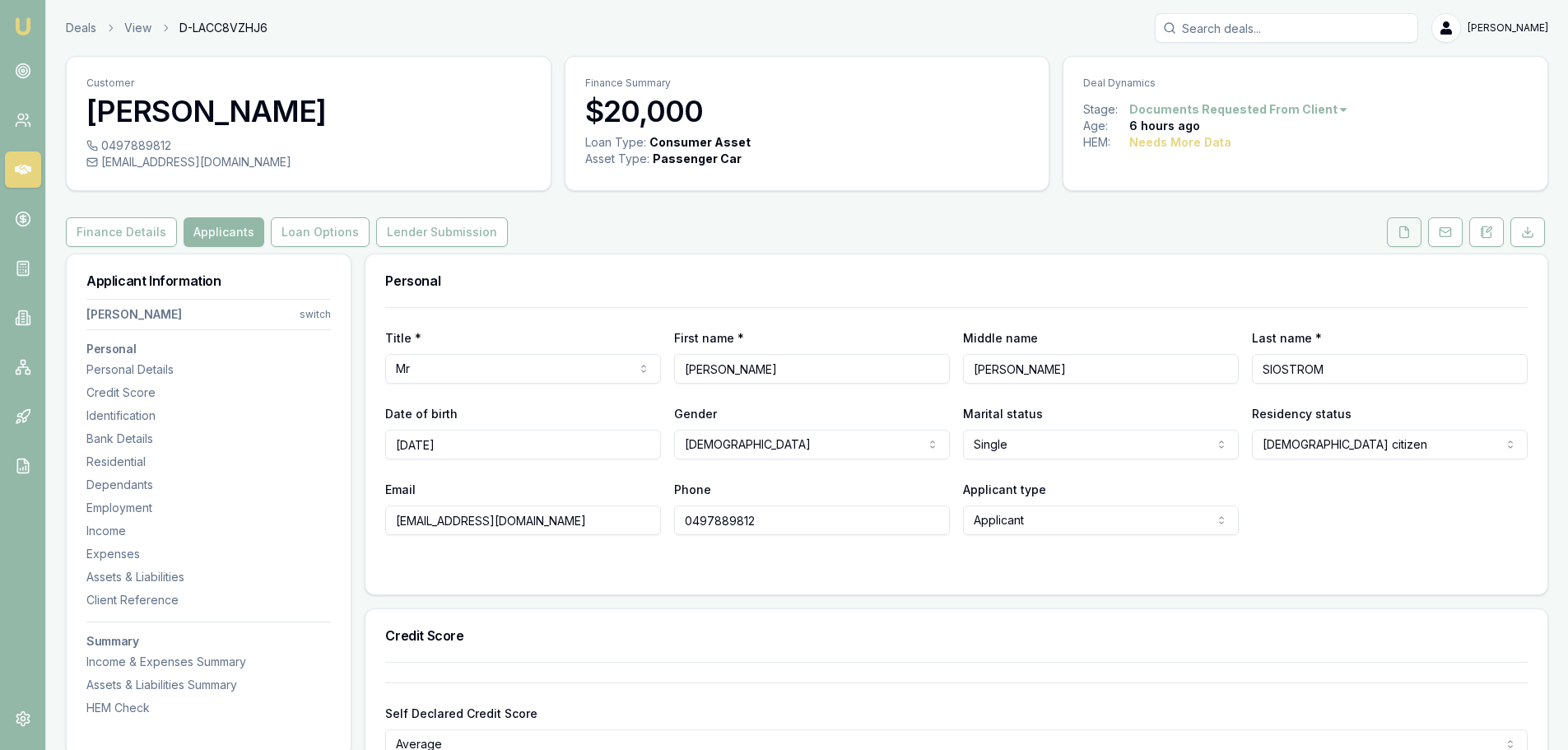
click at [1399, 229] on icon at bounding box center [1404, 232] width 13 height 13
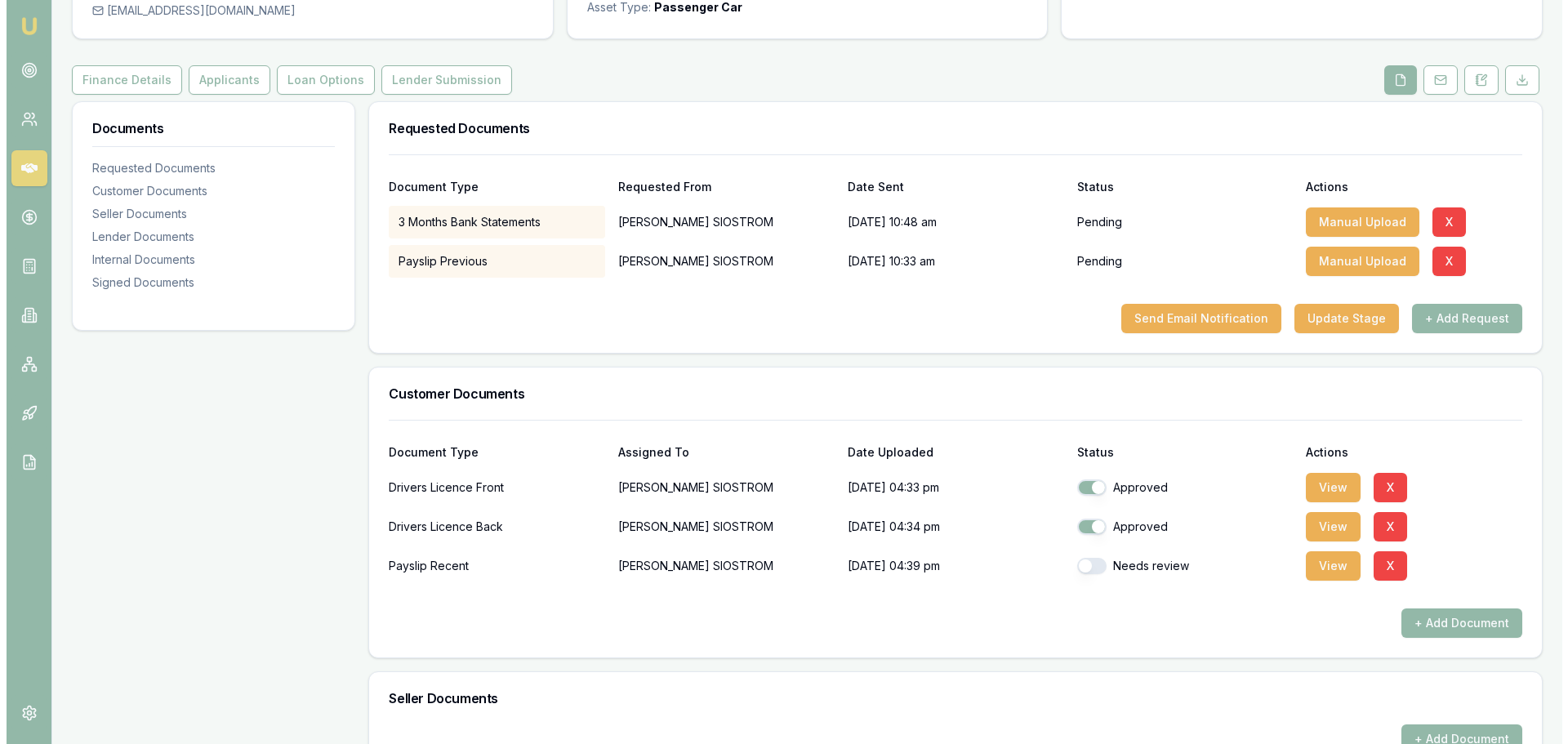
scroll to position [163, 0]
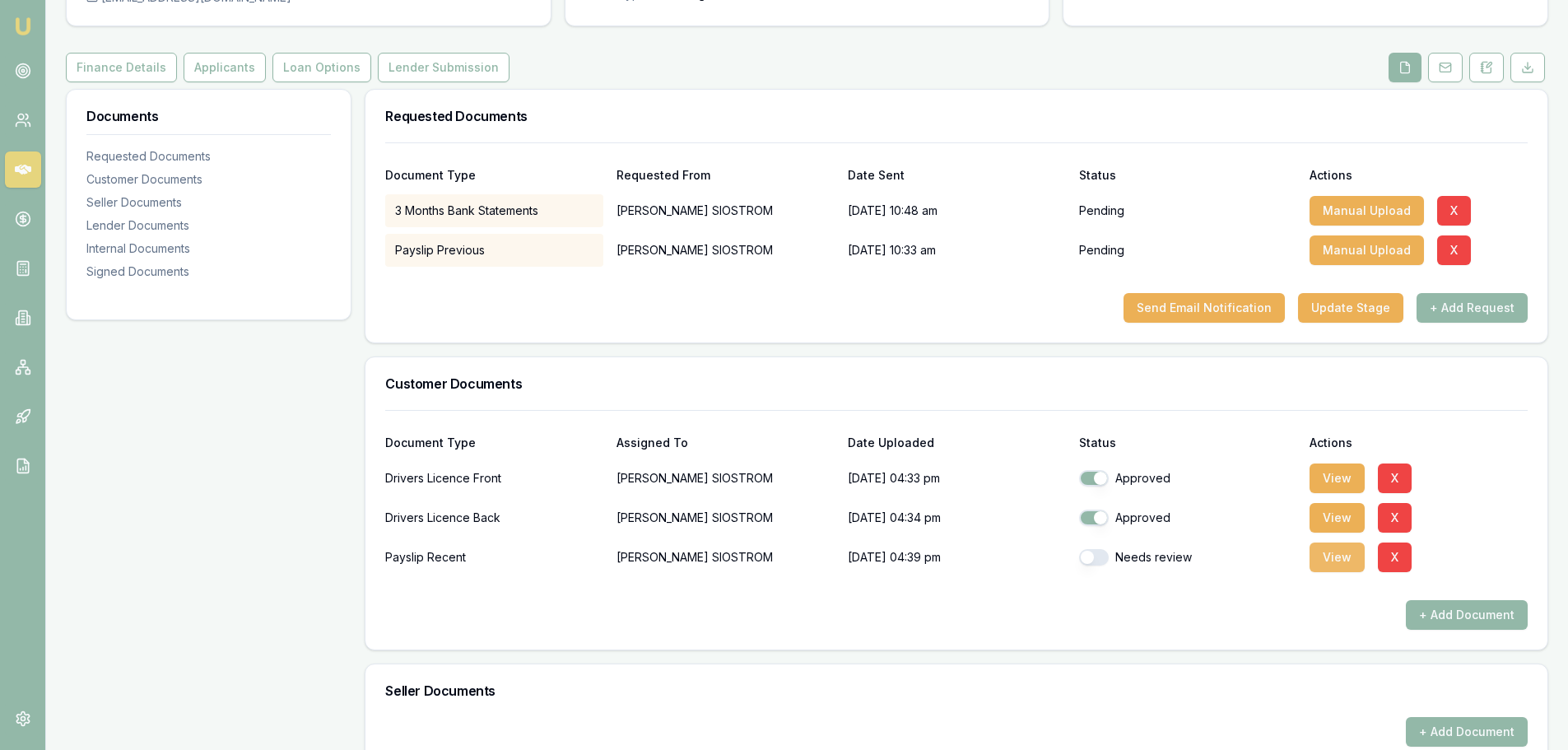
click at [1336, 557] on button "View" at bounding box center [1337, 557] width 55 height 30
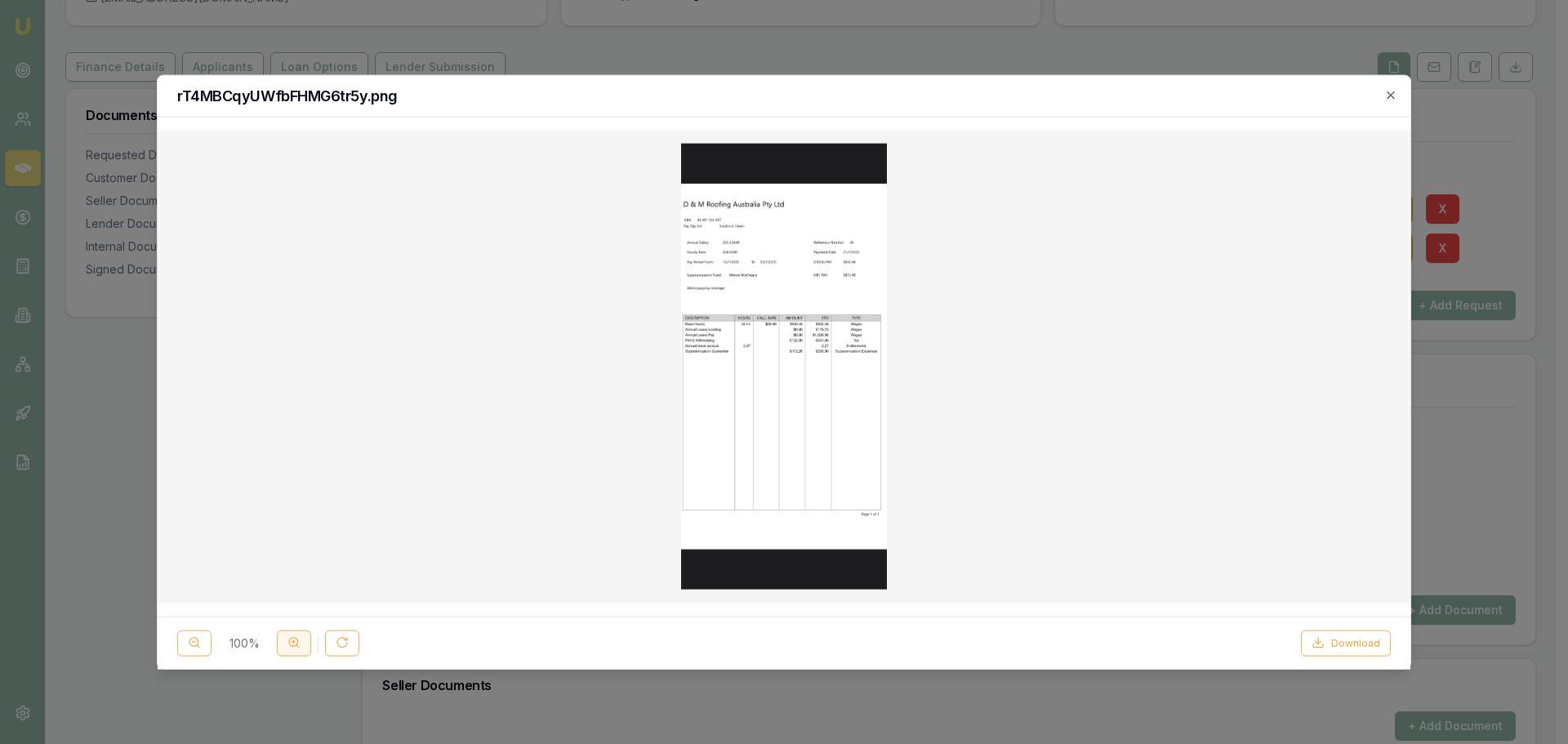
click at [291, 646] on circle at bounding box center [294, 642] width 9 height 9
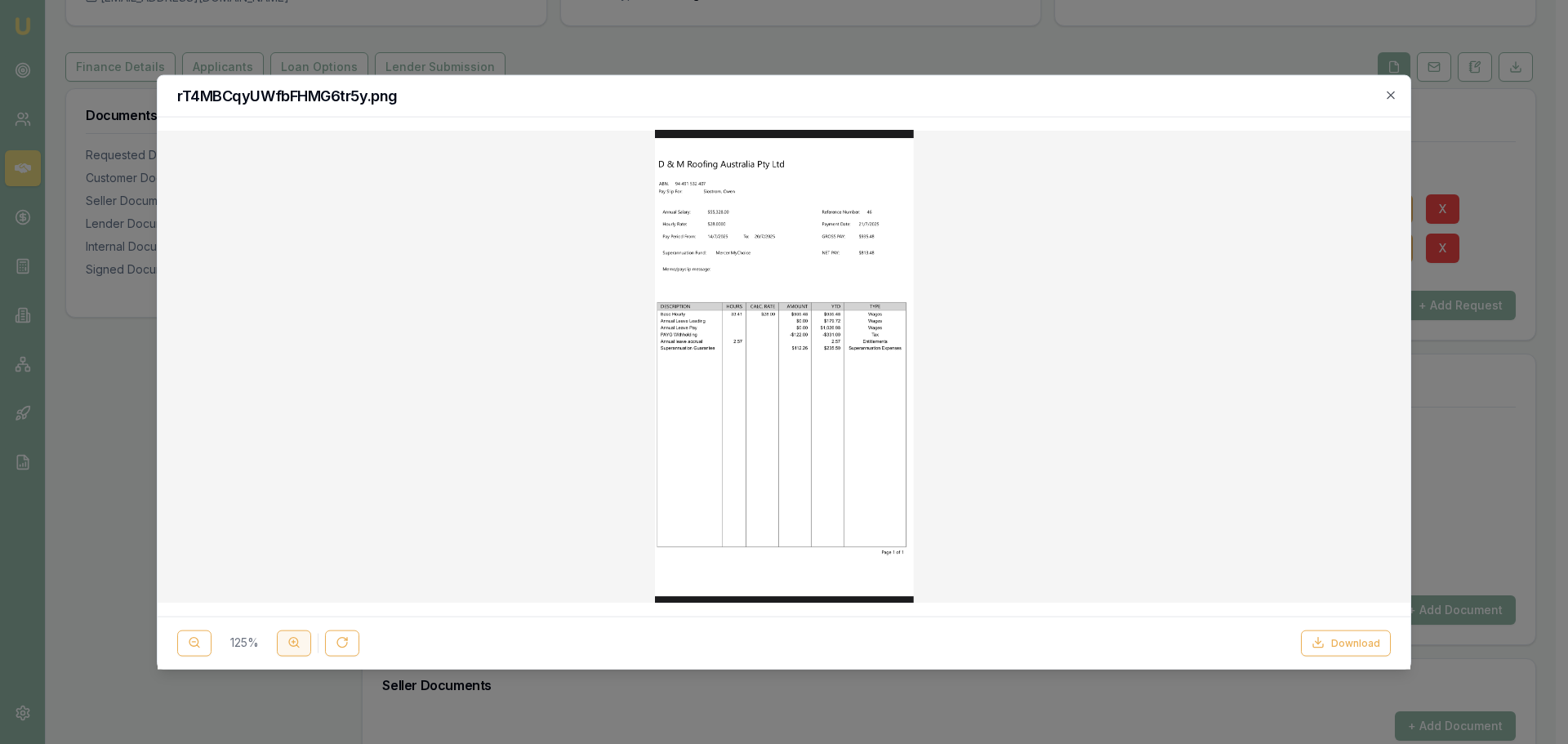
click at [291, 646] on circle at bounding box center [294, 642] width 9 height 9
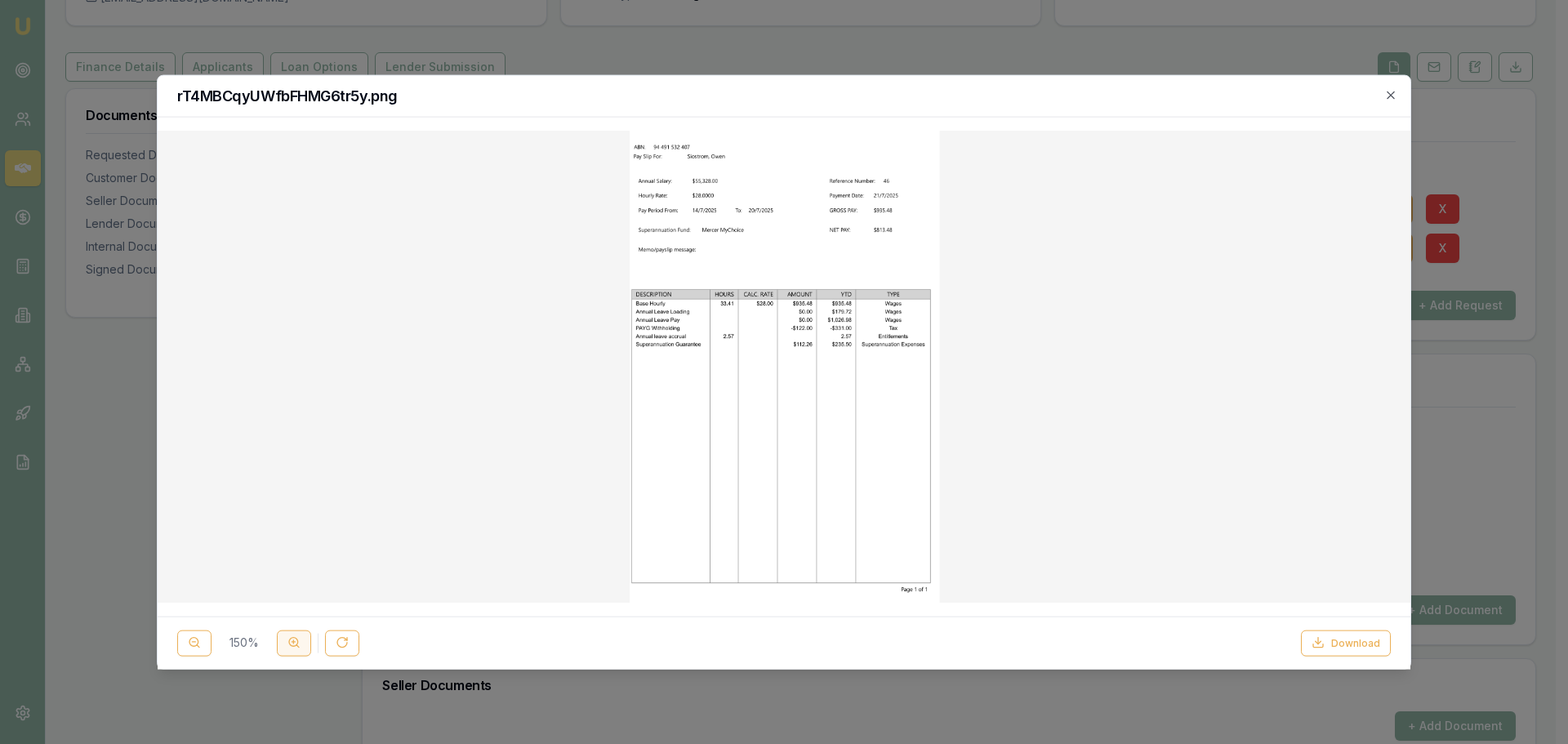
click at [291, 646] on circle at bounding box center [294, 642] width 9 height 9
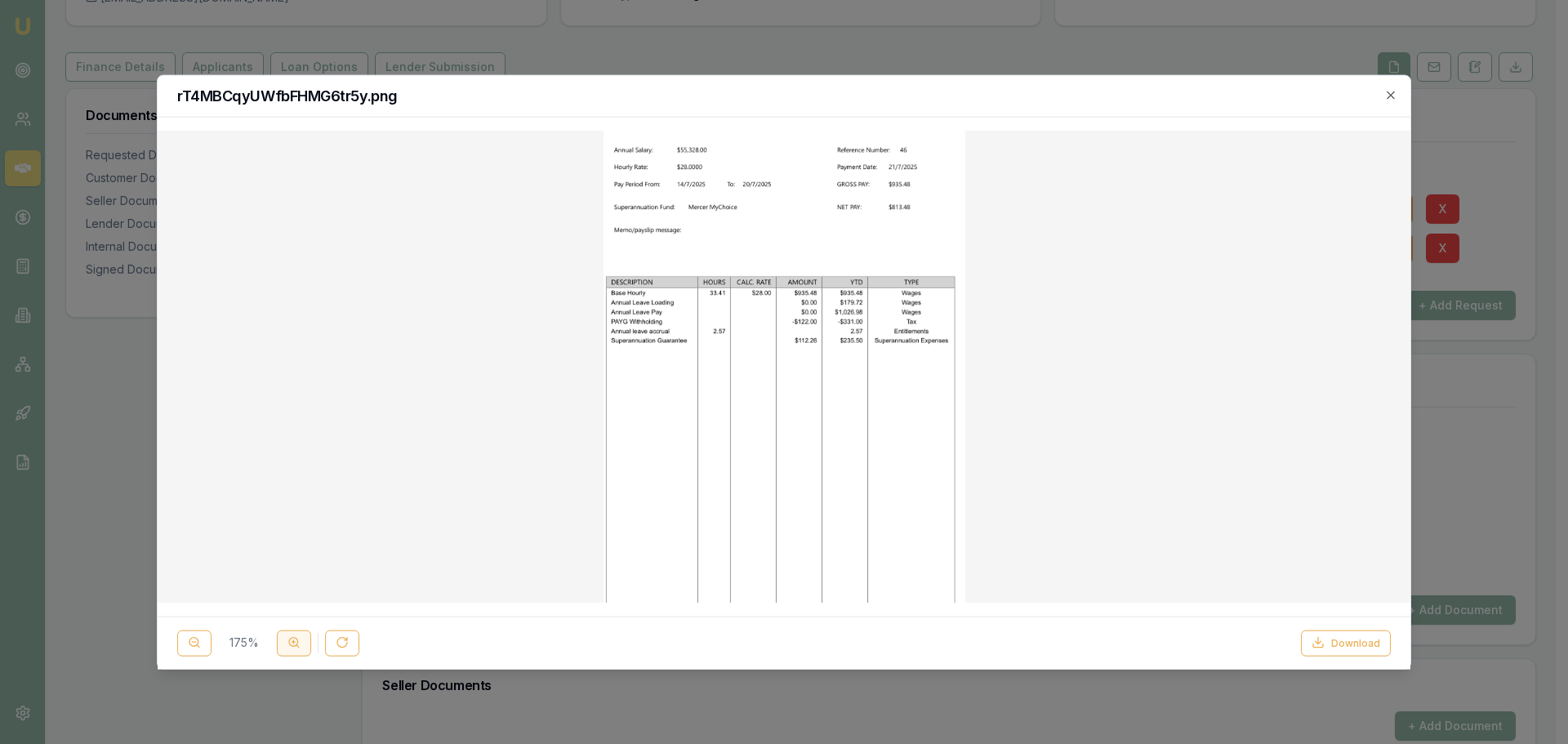
click at [291, 646] on circle at bounding box center [294, 642] width 9 height 9
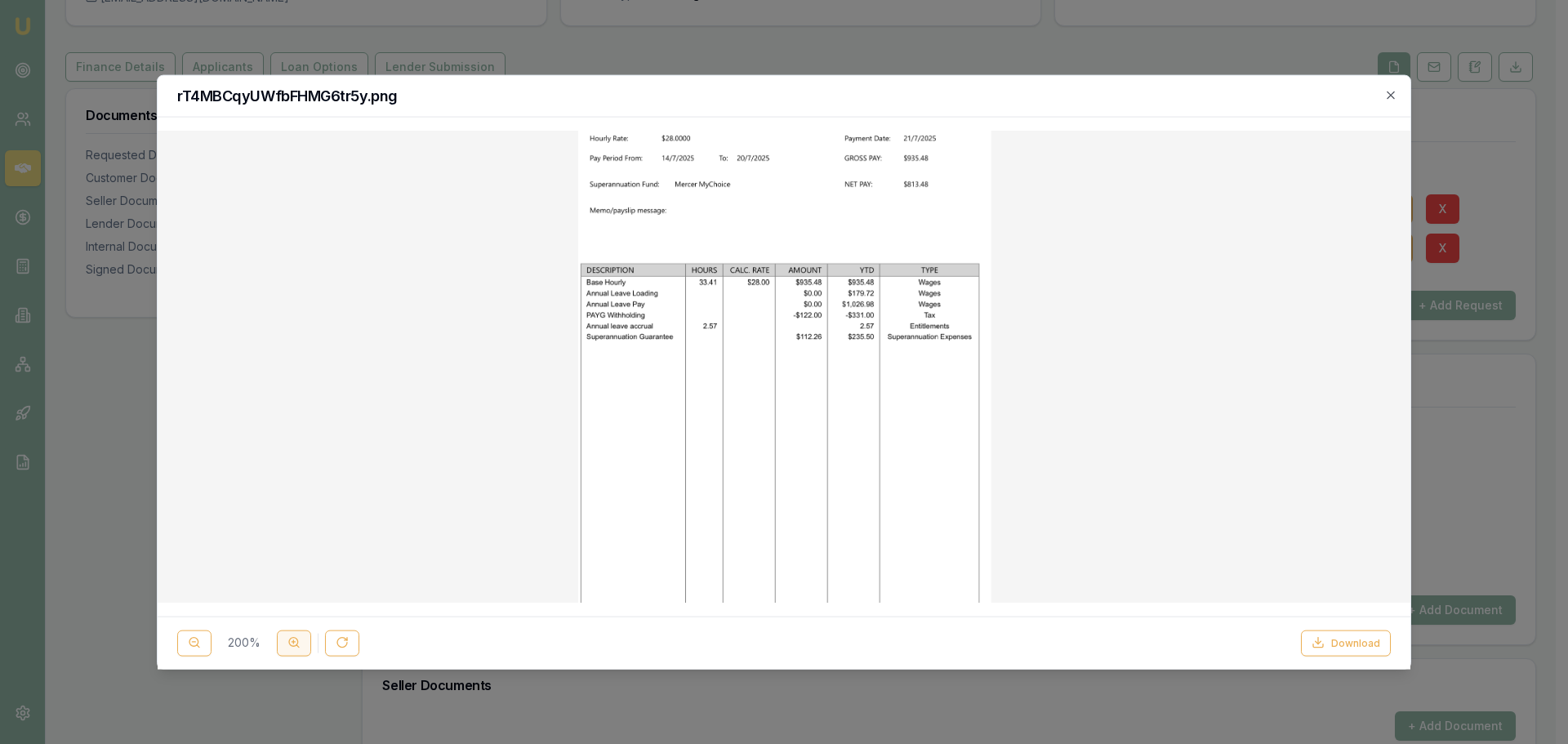
click at [291, 646] on circle at bounding box center [294, 642] width 9 height 9
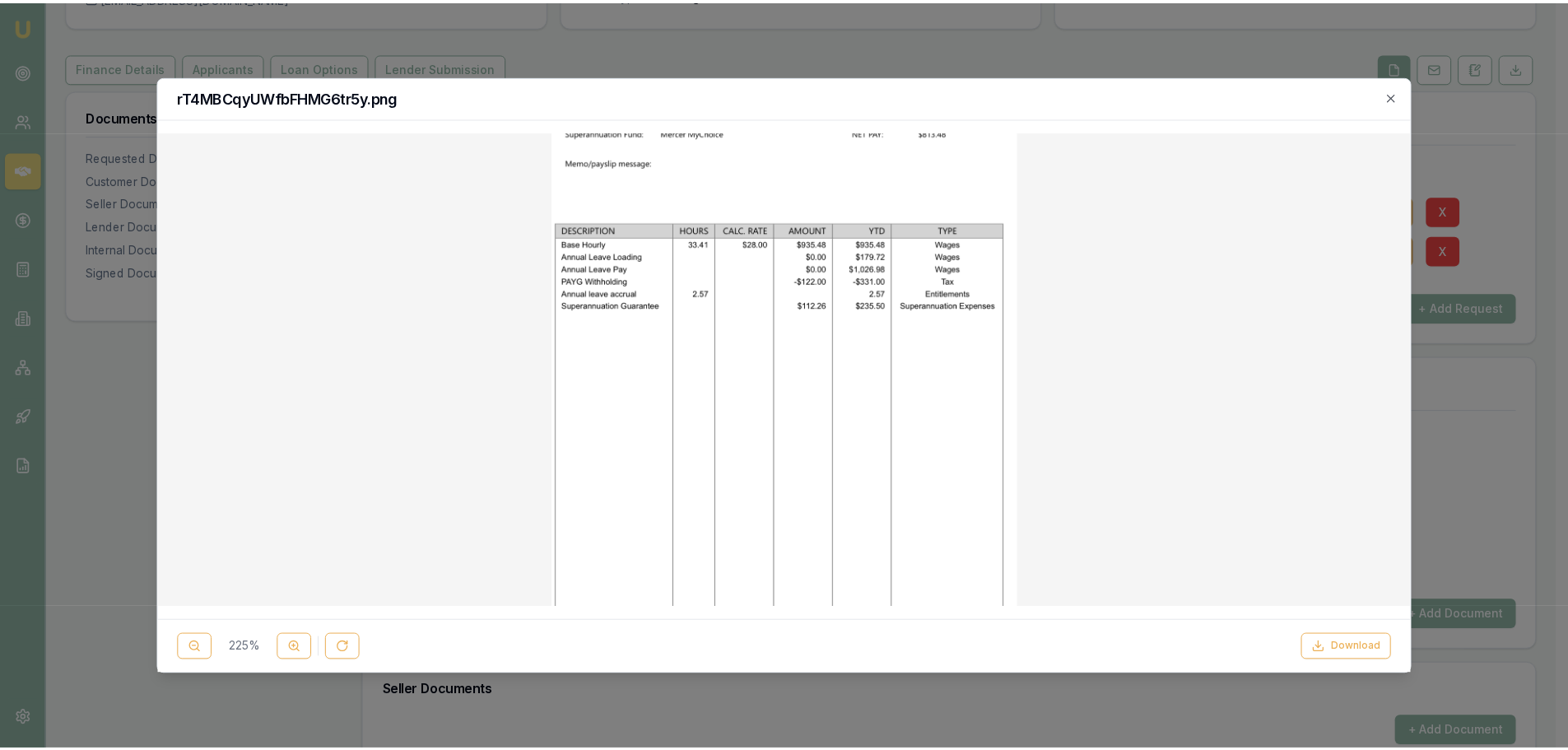
scroll to position [0, 0]
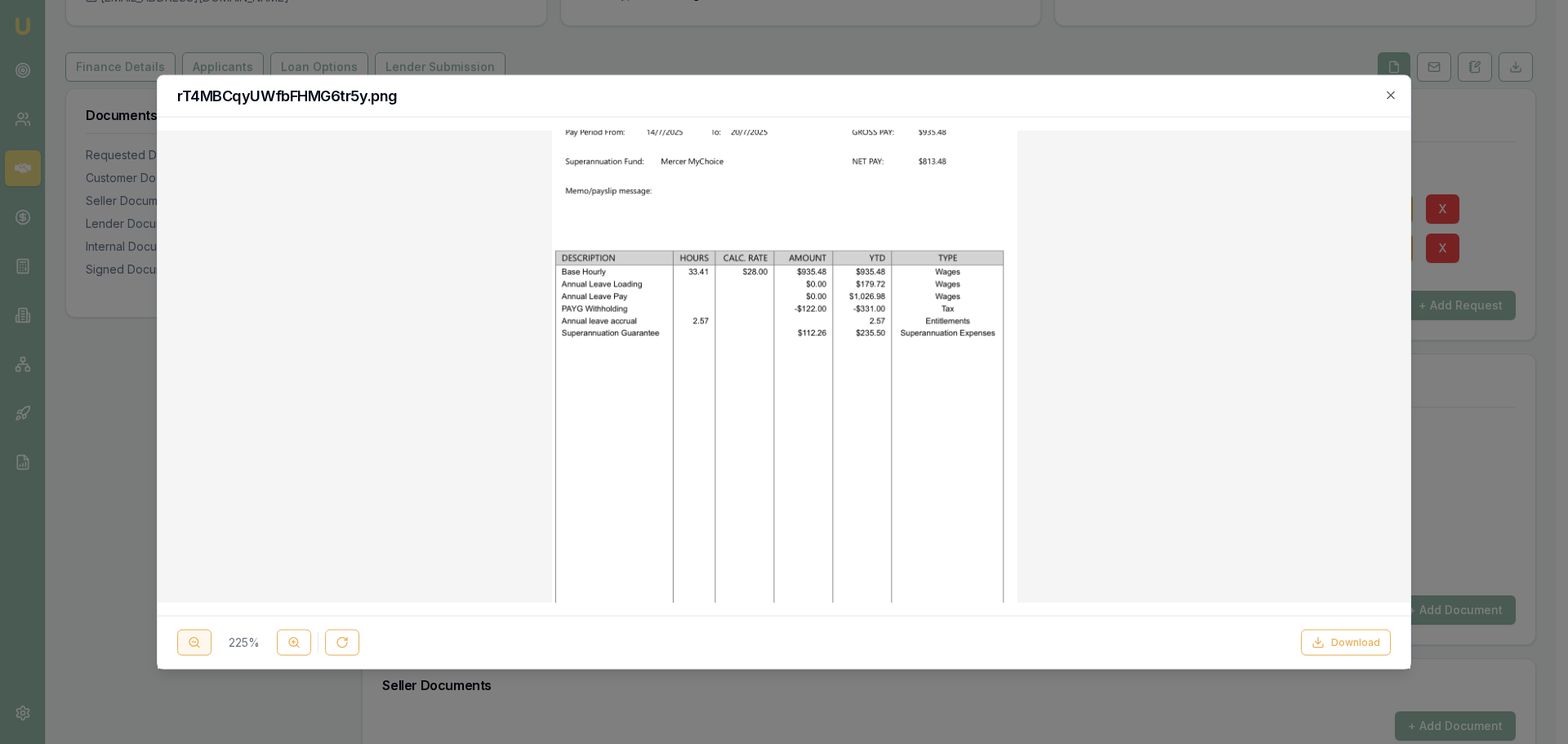
click at [206, 639] on button at bounding box center [194, 643] width 35 height 26
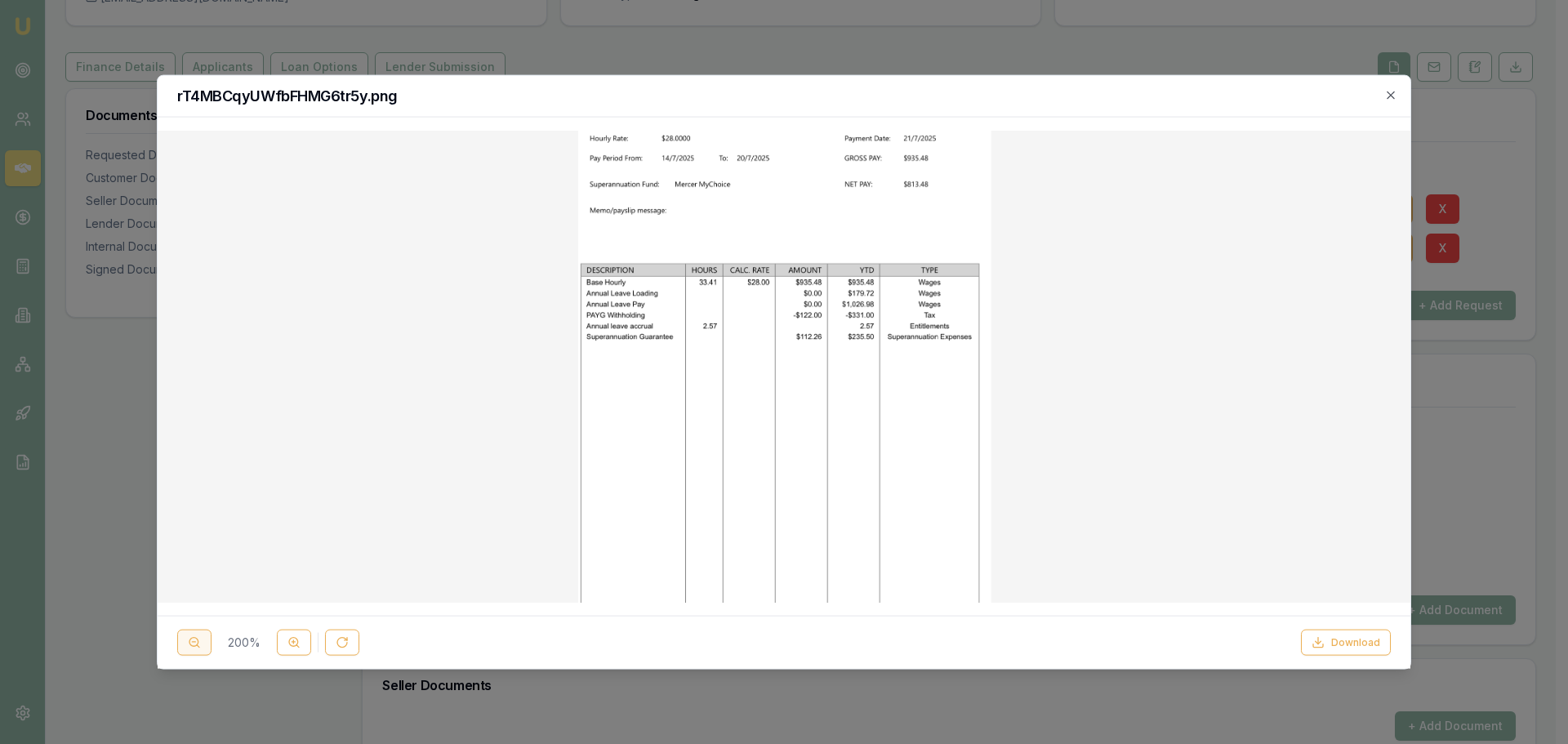
click at [206, 639] on button at bounding box center [194, 643] width 35 height 26
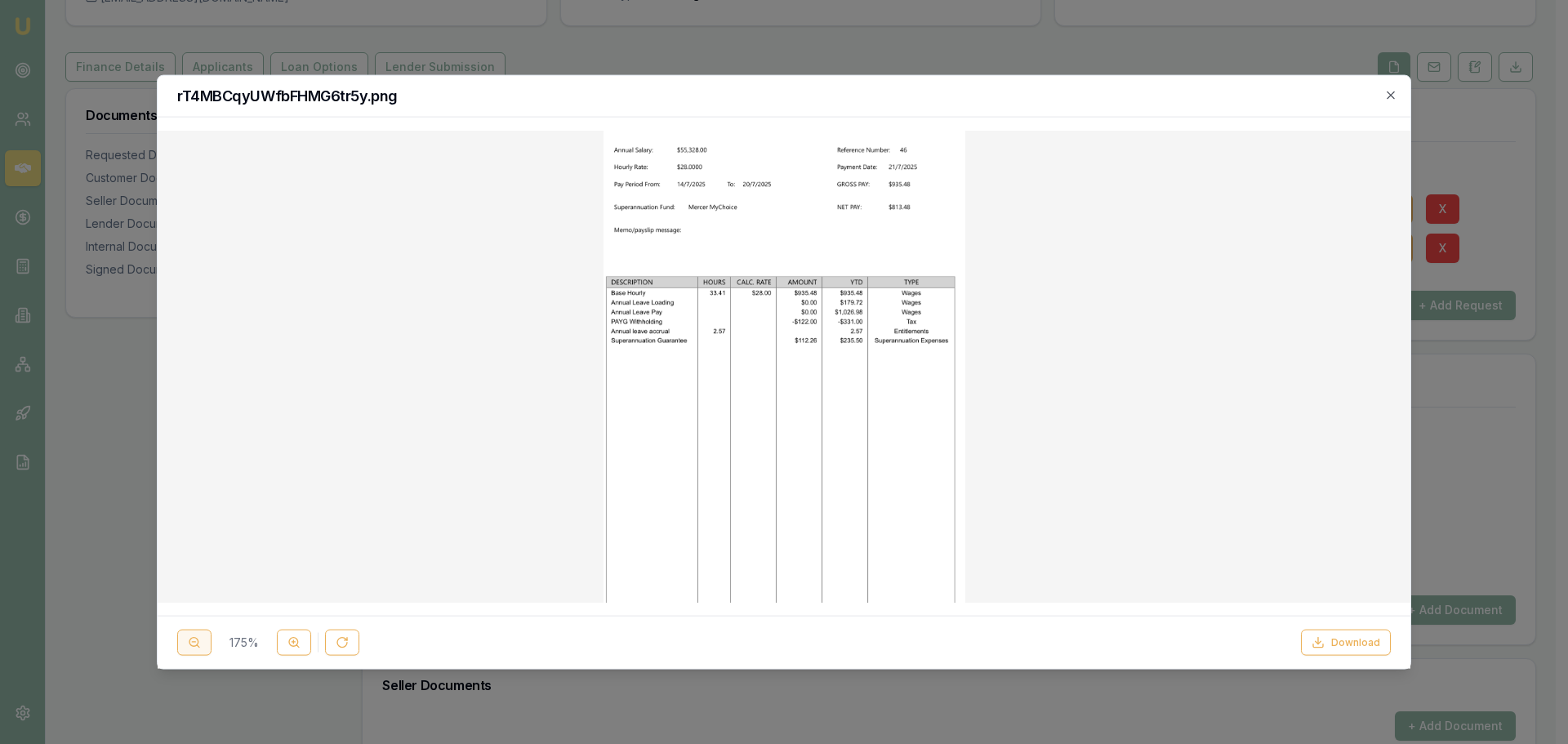
click at [206, 639] on button at bounding box center [194, 643] width 35 height 26
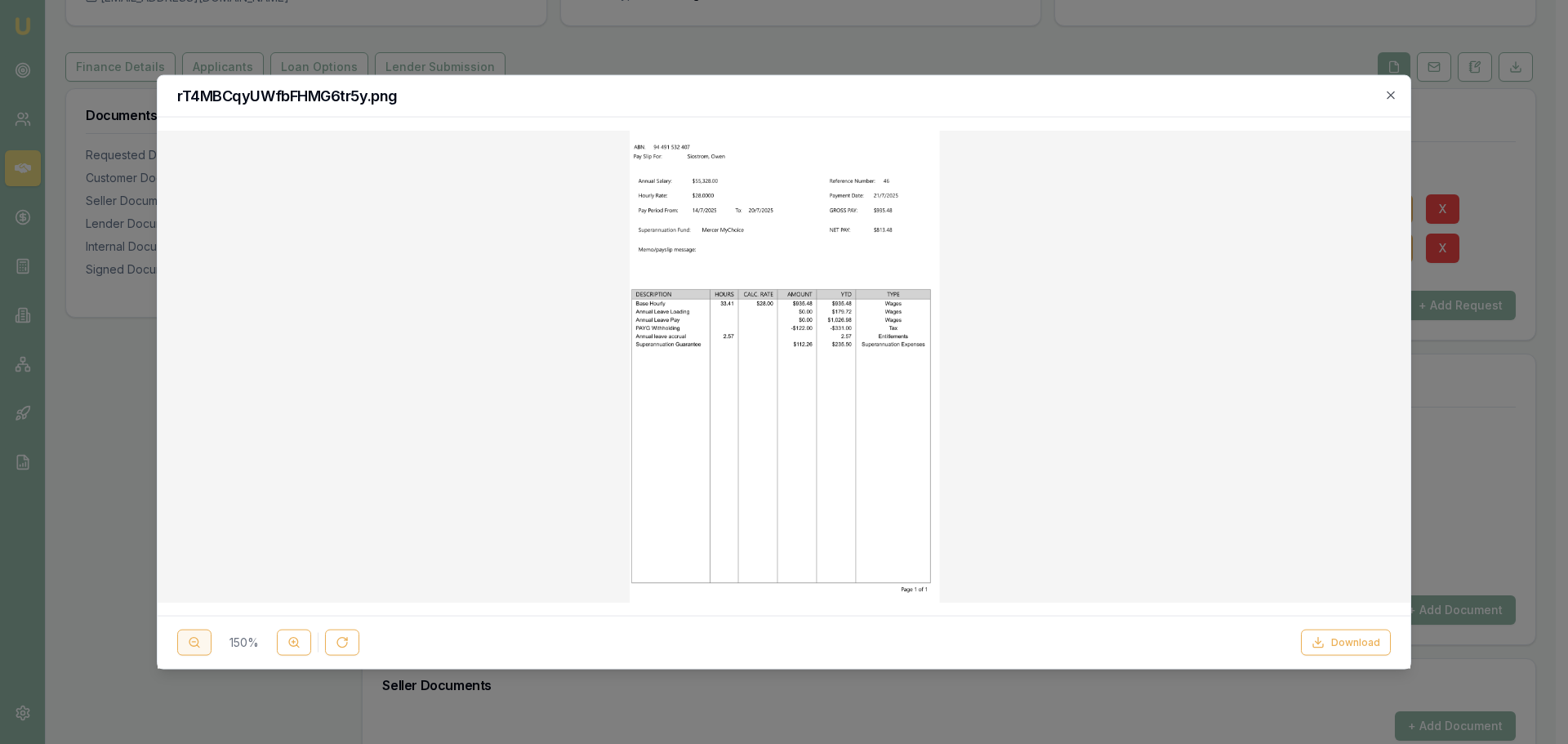
click at [206, 639] on button at bounding box center [194, 643] width 35 height 26
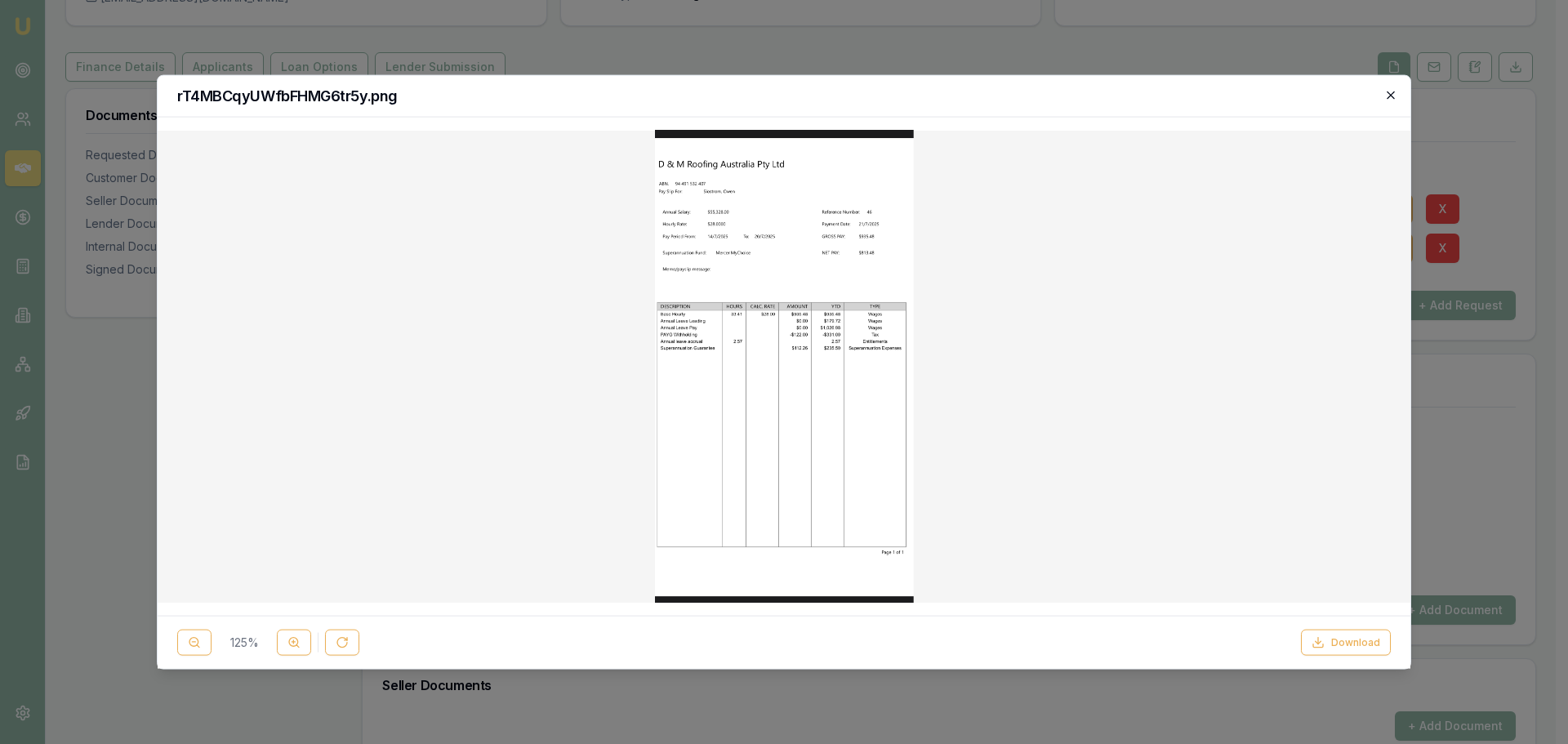
click at [1392, 91] on icon "button" at bounding box center [1390, 94] width 13 height 13
